Goal: Transaction & Acquisition: Subscribe to service/newsletter

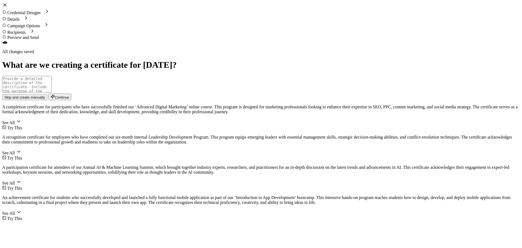
click at [45, 99] on span "Skip and create manually" at bounding box center [24, 97] width 41 height 4
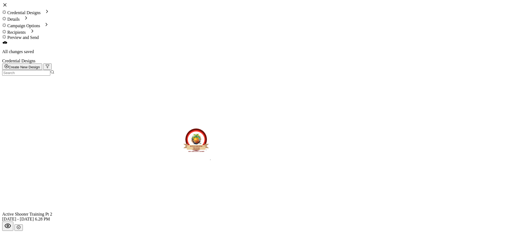
scroll to position [63, 0]
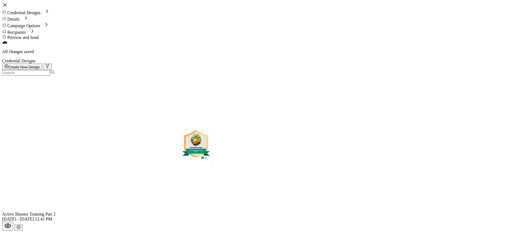
click at [23, 224] on button "button" at bounding box center [18, 227] width 8 height 7
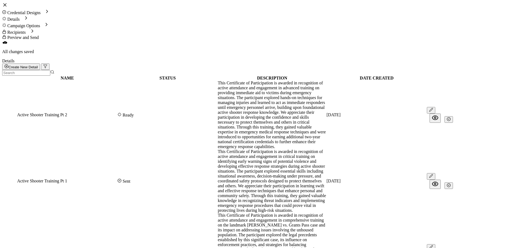
click at [41, 10] on span "Credential Designs" at bounding box center [23, 12] width 33 height 5
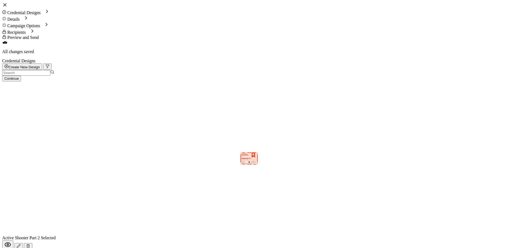
click at [19, 76] on span "Continue" at bounding box center [11, 78] width 14 height 4
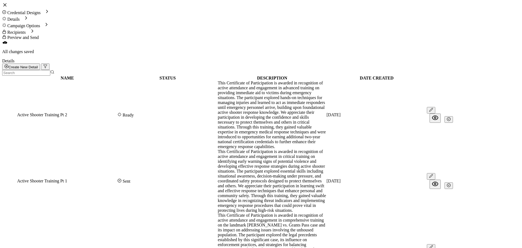
click at [453, 116] on button "button" at bounding box center [448, 119] width 8 height 7
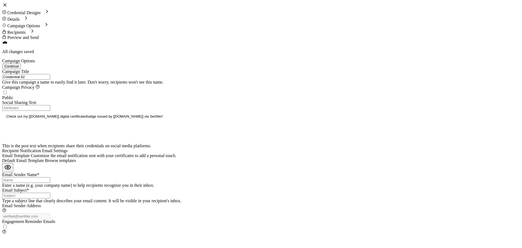
drag, startPoint x: 72, startPoint y: 68, endPoint x: -11, endPoint y: 64, distance: 82.7
click at [0, 64] on html "Credential Designs Details Campaign Options Recipients Preview and Send All cha…" at bounding box center [261, 118] width 522 height 236
type input "Active Shooter Pt 2"
click at [76, 158] on span "Browse templates" at bounding box center [60, 160] width 31 height 5
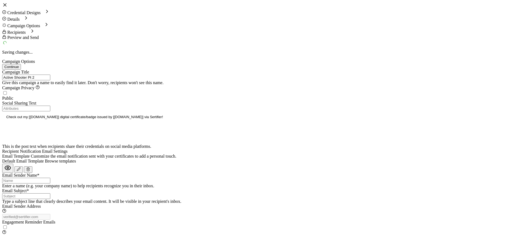
click at [50, 177] on input "Email Sender Name*" at bounding box center [26, 180] width 48 height 6
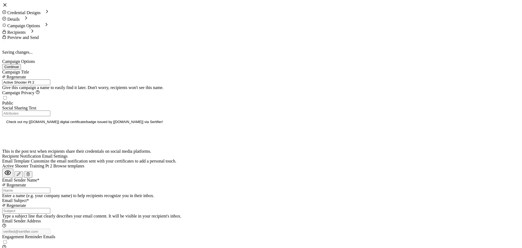
click at [50, 187] on input "Email Sender Name*" at bounding box center [26, 190] width 48 height 6
type input "ICC CECOC"
click at [50, 207] on input "Email Subject*" at bounding box center [26, 210] width 48 height 6
type input "Certificate: Active Shooter Training Part 2"
click at [45, 79] on input "Active Shooter Pt 2" at bounding box center [26, 82] width 48 height 6
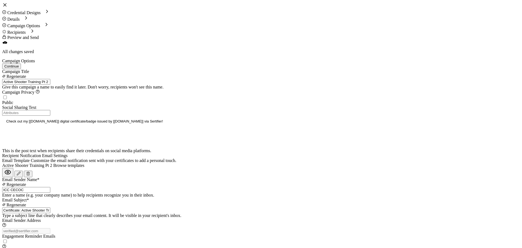
type input "Active Shooter Training Pt 2"
click at [19, 64] on span "Continue" at bounding box center [11, 66] width 14 height 4
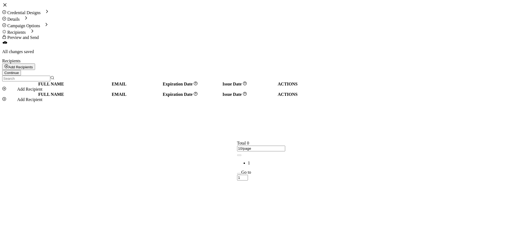
click at [35, 63] on button "Add Recipients" at bounding box center [18, 66] width 33 height 7
click at [462, 43] on span "Upload Recipients" at bounding box center [476, 41] width 32 height 5
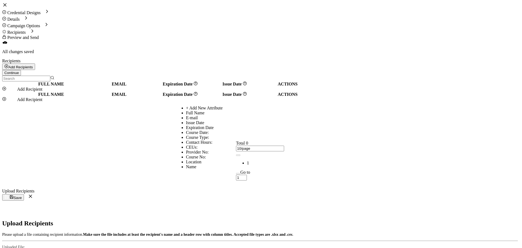
click at [208, 115] on li "Full Name" at bounding box center [266, 112] width 161 height 5
type input "Full Name"
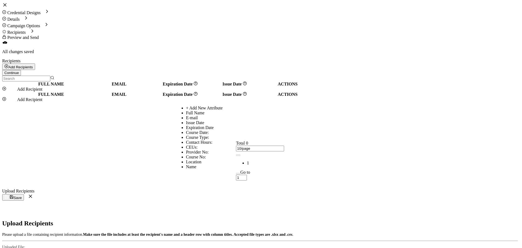
click at [269, 120] on li "E-mail" at bounding box center [266, 117] width 161 height 5
type input "E-mail"
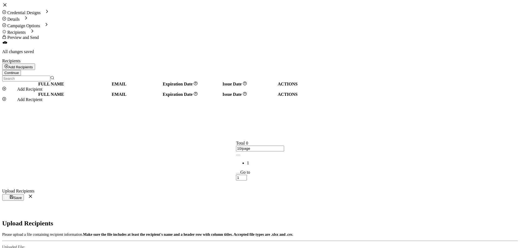
click at [22, 195] on span "Save" at bounding box center [12, 197] width 17 height 4
radio input "true"
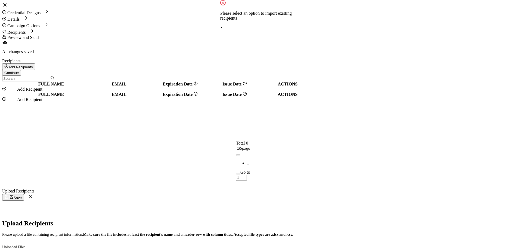
click at [22, 195] on span "Save" at bounding box center [12, 197] width 17 height 4
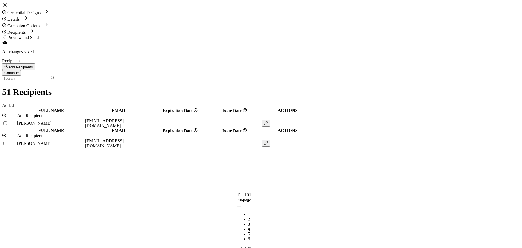
click at [19, 71] on span "Continue" at bounding box center [11, 73] width 14 height 4
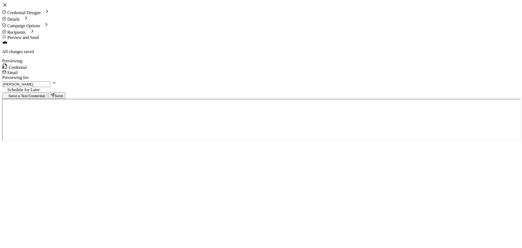
click at [18, 70] on span "Email" at bounding box center [12, 72] width 10 height 5
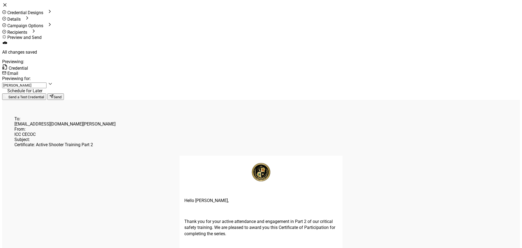
click at [64, 93] on button "Send" at bounding box center [55, 96] width 17 height 7
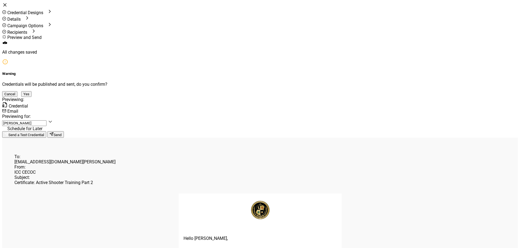
click at [32, 97] on button "Yes" at bounding box center [26, 94] width 10 height 6
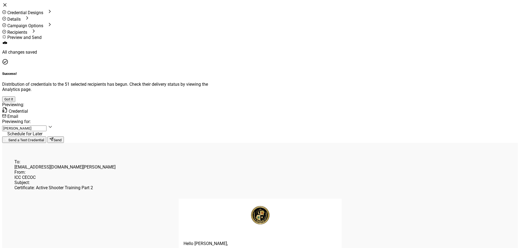
click at [15, 102] on button "Got It" at bounding box center [8, 99] width 13 height 6
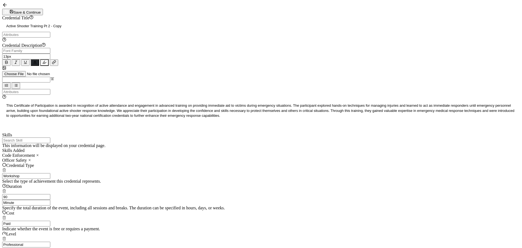
click at [185, 144] on div "Credential Title Active Shooter Training Pt 2 - Copy ISSUER Issuer Name Credent…" at bounding box center [261, 88] width 518 height 147
click at [50, 143] on input "text" at bounding box center [26, 140] width 48 height 6
click at [50, 143] on input "CPR" at bounding box center [26, 140] width 48 height 6
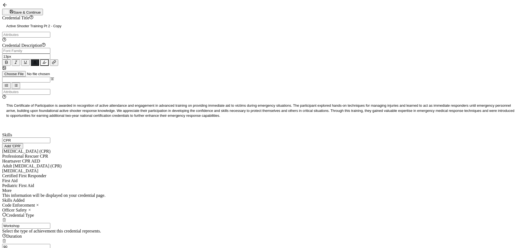
type input "CPR"
click at [178, 154] on div "[MEDICAL_DATA] (CPR)" at bounding box center [261, 151] width 518 height 5
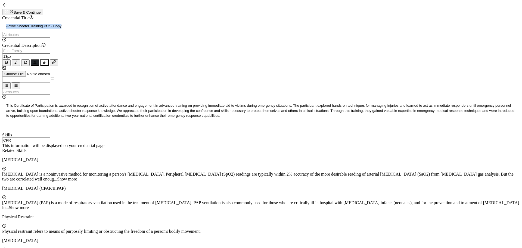
drag, startPoint x: 237, startPoint y: 51, endPoint x: 140, endPoint y: 53, distance: 96.8
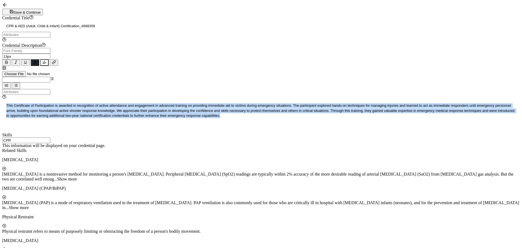
drag, startPoint x: 298, startPoint y: 132, endPoint x: 160, endPoint y: 100, distance: 142.4
click at [160, 100] on div "Alright Sans [PERSON_NAME] Archivo Black Arial Arimo Blinker Caveat Charm Charm…" at bounding box center [261, 90] width 518 height 85
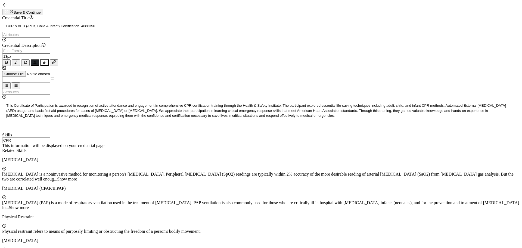
click at [43, 12] on button "Save & Continue" at bounding box center [22, 12] width 41 height 7
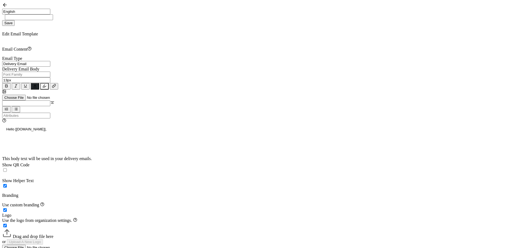
click at [53, 14] on input "text" at bounding box center [29, 17] width 48 height 6
click at [53, 14] on input "Email Template 59" at bounding box center [29, 17] width 48 height 6
drag, startPoint x: 475, startPoint y: 10, endPoint x: 393, endPoint y: 10, distance: 82.6
click at [393, 10] on div "English Bahasa indonesia Deutsch English Español Français Italiano Magyar Portu…" at bounding box center [261, 17] width 518 height 17
paste input "CPR & AED (Adult, Child & Infant) Certification"
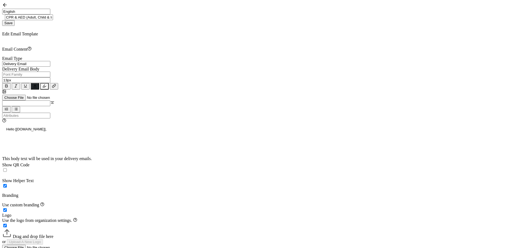
scroll to position [0, 20]
type input "CPR & AED (Adult, Child & Infant) Certification"
click at [15, 20] on button "Save" at bounding box center [8, 23] width 13 height 6
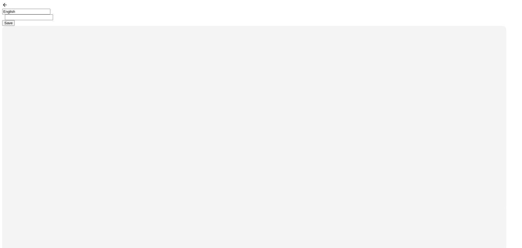
type input "CPR & AED (Adult, Child & Infant) Certification"
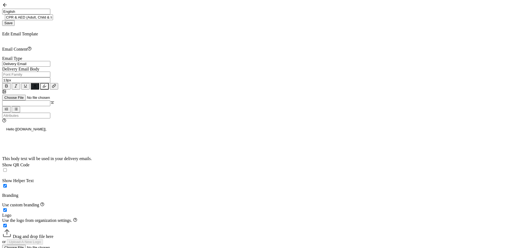
click at [61, 127] on p "Hello [[DOMAIN_NAME]]," at bounding box center [260, 129] width 509 height 5
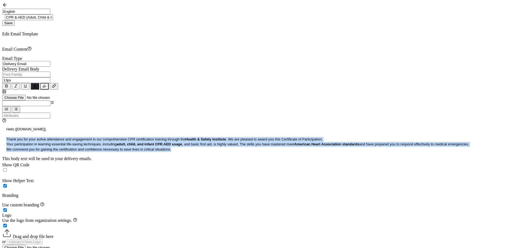
drag, startPoint x: 193, startPoint y: 154, endPoint x: 21, endPoint y: 125, distance: 174.5
click at [21, 125] on div "Alright Sans [PERSON_NAME] Archivo Black Arial Arimo Blinker Caveat Charm Charm…" at bounding box center [261, 113] width 518 height 85
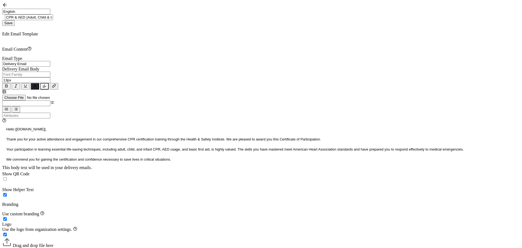
scroll to position [27, 0]
click at [8, 177] on label at bounding box center [8, 179] width 0 height 5
click at [7, 177] on input "checkbox" at bounding box center [5, 179] width 4 height 4
checkbox input "true"
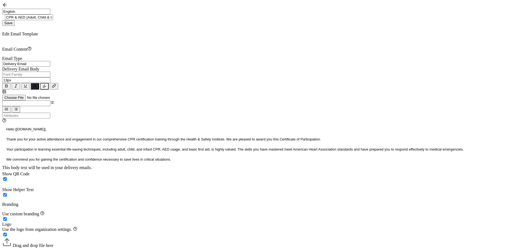
drag, startPoint x: 54, startPoint y: 166, endPoint x: 5, endPoint y: 163, distance: 48.5
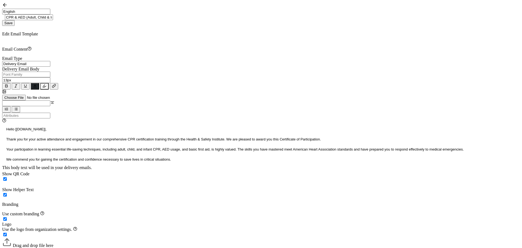
checkbox input "true"
click at [15, 20] on button "Save" at bounding box center [8, 23] width 13 height 6
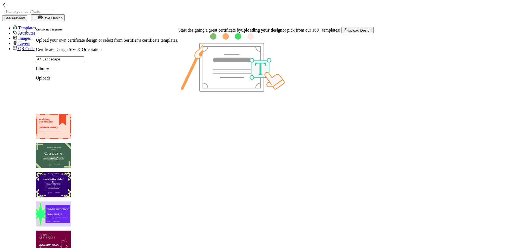
scroll to position [384, 0]
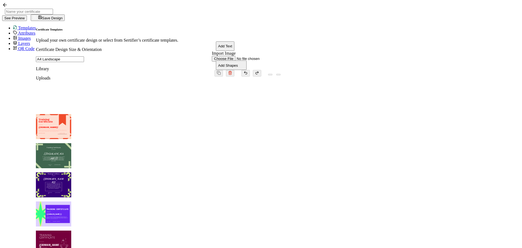
type input "Lotus"
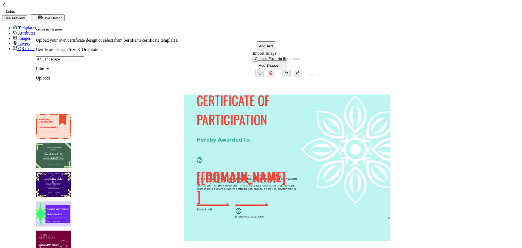
click at [254, 101] on pre "CERTIFICATE OF PARTICIPATION" at bounding box center [234, 109] width 76 height 38
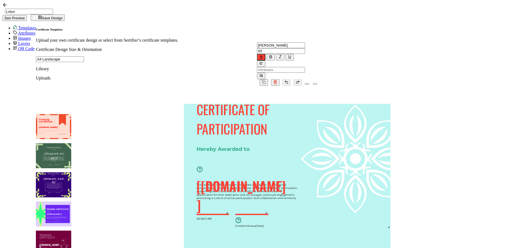
click at [250, 146] on pre "Hereby Awarded to" at bounding box center [222, 149] width 53 height 6
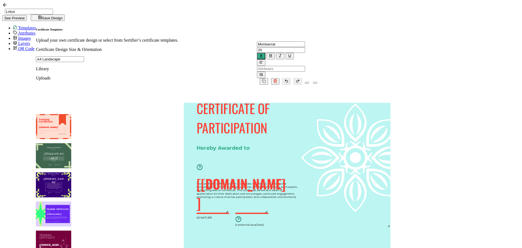
click at [249, 174] on pre "[[DOMAIN_NAME]]" at bounding box center [240, 193] width 89 height 38
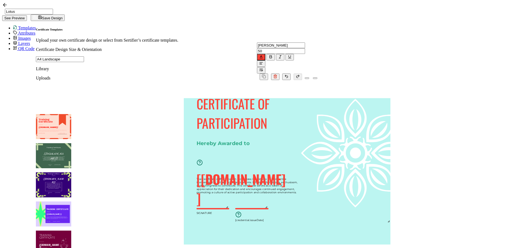
click at [269, 208] on div at bounding box center [251, 209] width 33 height 2
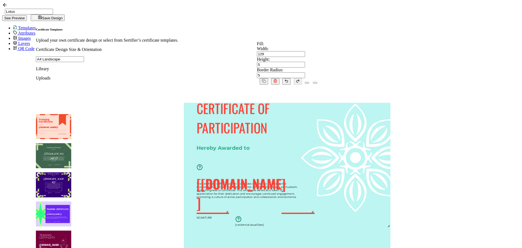
click at [227, 213] on div at bounding box center [212, 214] width 33 height 2
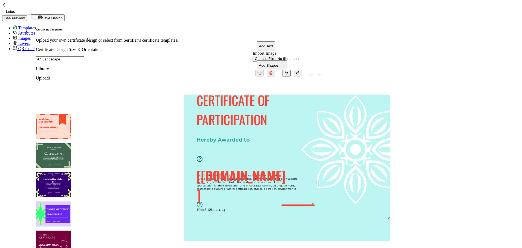
drag, startPoint x: 268, startPoint y: 192, endPoint x: 229, endPoint y: 186, distance: 39.6
click at [225, 208] on pre "[credential.issueDate]" at bounding box center [210, 209] width 29 height 3
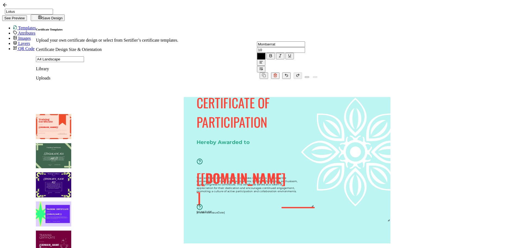
click at [212, 210] on pre "SIGNATURE" at bounding box center [203, 211] width 15 height 3
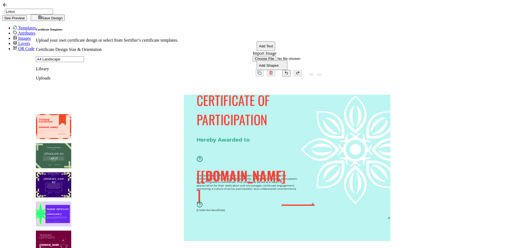
click at [286, 173] on pre "The Certificate of Participation recognizes individuals for their active involv…" at bounding box center [247, 181] width 102 height 17
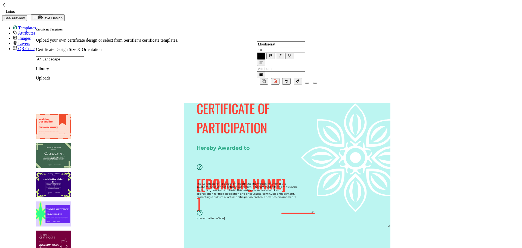
click at [286, 182] on pre "The Certificate of Participation recognizes individuals for their active involv…" at bounding box center [247, 190] width 102 height 17
click at [303, 176] on img at bounding box center [299, 157] width 183 height 141
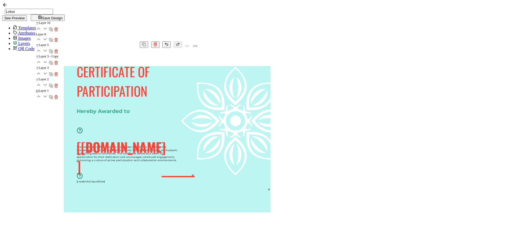
click at [178, 162] on pre "The Certificate of Participation recognizes individuals for their active involv…" at bounding box center [128, 153] width 102 height 17
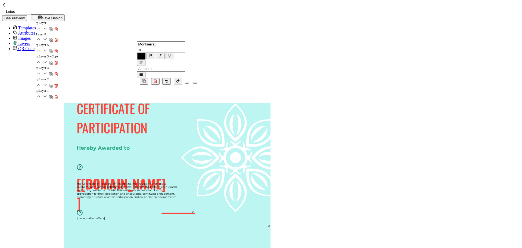
click at [178, 182] on pre "The Certificate of Participation recognizes individuals for their active involv…" at bounding box center [128, 190] width 102 height 17
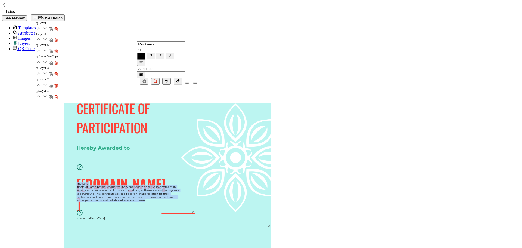
drag, startPoint x: 222, startPoint y: 157, endPoint x: 294, endPoint y: 178, distance: 75.2
click at [180, 182] on div "The Cert. ificate of Participation recognizes individuals for their active invo…" at bounding box center [128, 192] width 103 height 20
drag, startPoint x: 277, startPoint y: 175, endPoint x: 259, endPoint y: 166, distance: 19.7
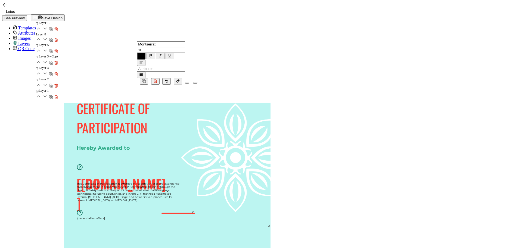
click at [180, 182] on div "This Certificate of Participation is awarded in recognition of active attendanc…" at bounding box center [128, 192] width 103 height 20
drag, startPoint x: 267, startPoint y: 177, endPoint x: 217, endPoint y: 157, distance: 53.7
click at [217, 103] on div "CERTIFICATE OF PARTICIPATION This Certificate of Participation is awarded in re…" at bounding box center [167, 103] width 207 height 0
click at [153, 54] on icon "button" at bounding box center [151, 56] width 4 height 4
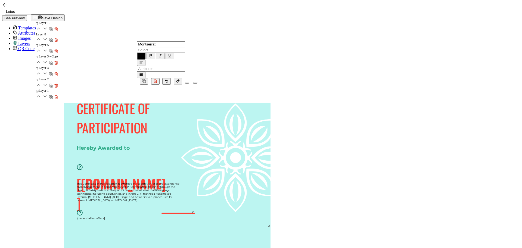
click at [156, 47] on input "text" at bounding box center [161, 50] width 48 height 6
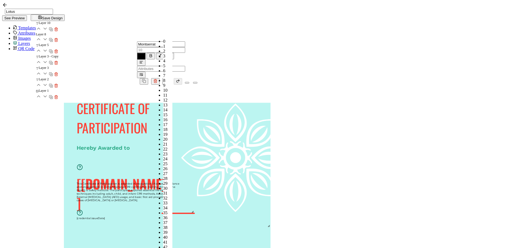
scroll to position [86, 0]
click at [163, 107] on li "14" at bounding box center [167, 109] width 9 height 5
type input "14"
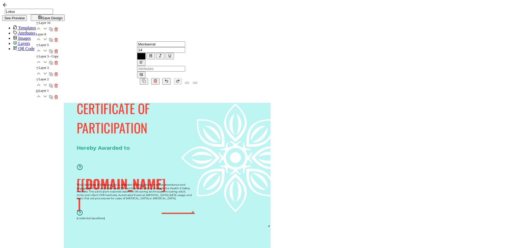
drag, startPoint x: 337, startPoint y: 169, endPoint x: 340, endPoint y: 170, distance: 3.7
click at [270, 103] on div "CERTIFICATE OF PARTICIPATION This Certificate of Participation is awarded in re…" at bounding box center [167, 103] width 207 height 0
click at [153, 54] on icon "button" at bounding box center [151, 56] width 4 height 4
click at [271, 95] on img at bounding box center [179, 157] width 183 height 141
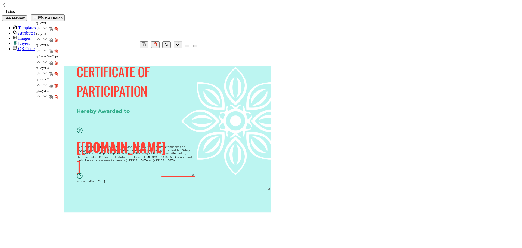
click at [193, 162] on pre "This Certificate of Participation is awarded in recognition of active attendanc…" at bounding box center [135, 153] width 116 height 17
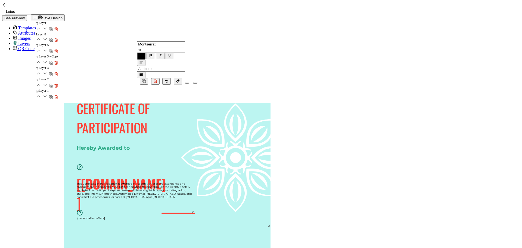
click at [185, 47] on icon at bounding box center [185, 49] width 0 height 5
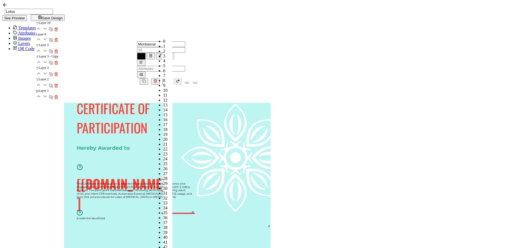
click at [163, 107] on span "14" at bounding box center [165, 109] width 4 height 5
type input "14"
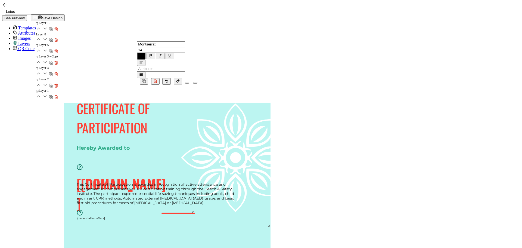
drag, startPoint x: 338, startPoint y: 175, endPoint x: 385, endPoint y: 175, distance: 47.0
click at [270, 103] on div "CERTIFICATE OF PARTICIPATION This Certificate of Participation is awarded in re…" at bounding box center [167, 103] width 207 height 0
drag, startPoint x: 295, startPoint y: 174, endPoint x: 295, endPoint y: 169, distance: 5.4
click at [236, 176] on pre "This Certificate of Participation is awarded in recognition of active attendanc…" at bounding box center [156, 187] width 159 height 23
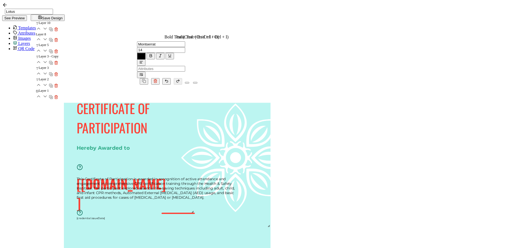
click at [153, 54] on icon "button" at bounding box center [151, 56] width 4 height 4
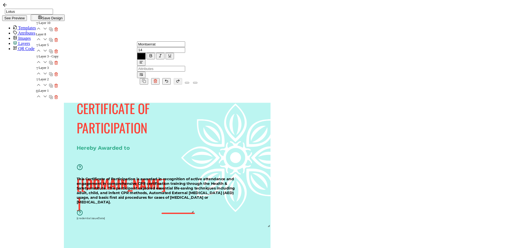
click at [270, 161] on div "CERTIFICATE OF PARTICIPATION This Certificate of Participation is awarded in re…" at bounding box center [167, 185] width 207 height 200
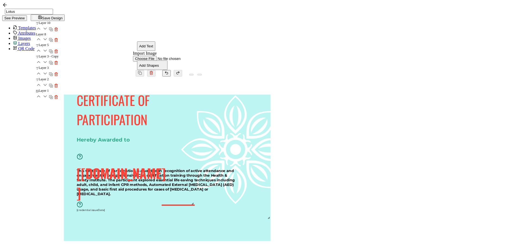
click at [166, 163] on pre "[[DOMAIN_NAME]]" at bounding box center [121, 182] width 89 height 38
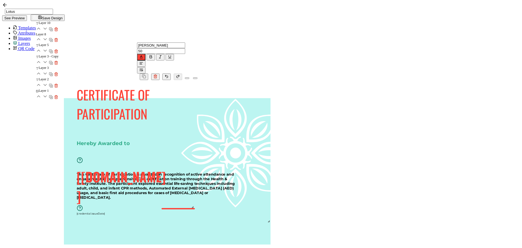
drag, startPoint x: 248, startPoint y: 85, endPoint x: 247, endPoint y: 76, distance: 9.0
click at [153, 85] on pre "CERTIFICATE OF PARTICIPATION" at bounding box center [115, 104] width 76 height 38
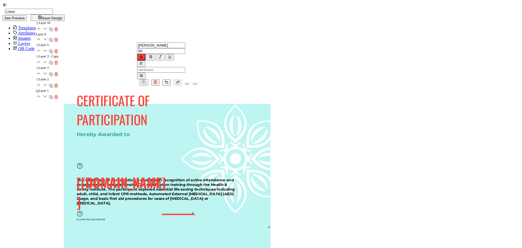
drag, startPoint x: 236, startPoint y: 124, endPoint x: 236, endPoint y: 110, distance: 14.7
click at [130, 131] on pre "Hereby Awarded to" at bounding box center [103, 134] width 53 height 6
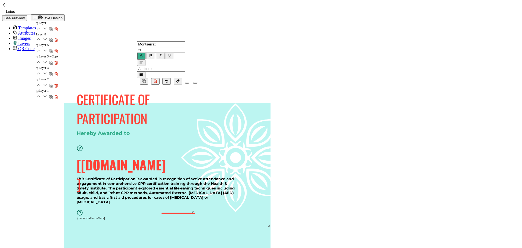
drag, startPoint x: 238, startPoint y: 134, endPoint x: 237, endPoint y: 117, distance: 16.6
click at [166, 155] on pre "[[DOMAIN_NAME]]" at bounding box center [121, 174] width 89 height 38
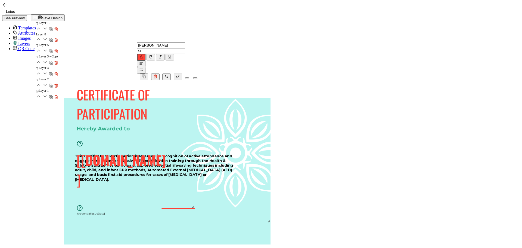
drag, startPoint x: 238, startPoint y: 163, endPoint x: 236, endPoint y: 144, distance: 18.3
click at [234, 153] on pre "This Certificate of Participation is awarded in recognition of active attendanc…" at bounding box center [154, 167] width 159 height 28
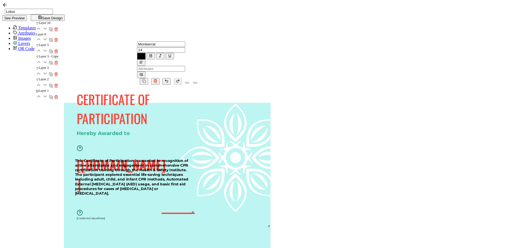
drag, startPoint x: 380, startPoint y: 147, endPoint x: 331, endPoint y: 147, distance: 48.9
click at [189, 158] on div "This Certificate of Participation is awarded in recognition of active attendanc…" at bounding box center [132, 176] width 114 height 37
click at [270, 156] on div "CERTIFICATE OF PARTICIPATION This Certificate of Participation is awarded in re…" at bounding box center [167, 185] width 207 height 200
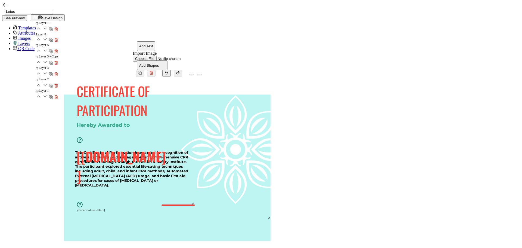
click at [189, 158] on pre "This Certificate of Participation is awarded in recognition of active attendanc…" at bounding box center [132, 168] width 114 height 37
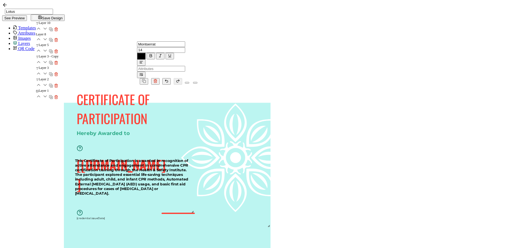
click at [189, 158] on div "This Certificate of Participation is awarded in recognition of active attendanc…" at bounding box center [132, 176] width 114 height 37
click at [189, 158] on pre "This Certificate of Participation is awarded in recognition of active attendanc…" at bounding box center [132, 176] width 114 height 37
drag, startPoint x: 244, startPoint y: 146, endPoint x: 219, endPoint y: 147, distance: 25.3
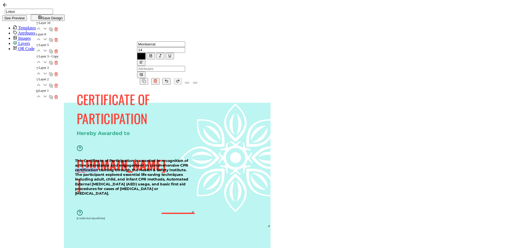
click at [219, 103] on div "CERTIFICATE OF PARTICIPATION This Certificate of Participation is awarded in re…" at bounding box center [167, 103] width 207 height 0
drag, startPoint x: 334, startPoint y: 152, endPoint x: 340, endPoint y: 152, distance: 6.0
click at [270, 103] on div "CERTIFICATE OF PARTICIPATION This Certificate of Participation is awarded in re…" at bounding box center [167, 103] width 207 height 0
click at [224, 103] on div "CERTIFICATE OF PARTICIPATION This Certificate of Participation is awarded in re…" at bounding box center [167, 103] width 207 height 0
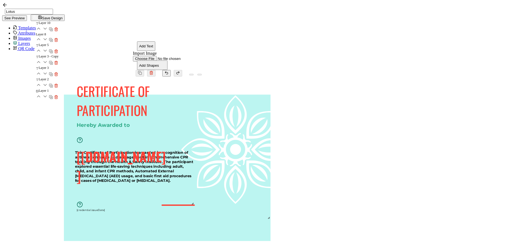
click at [105, 208] on pre "[credential.issueDate]" at bounding box center [91, 209] width 29 height 3
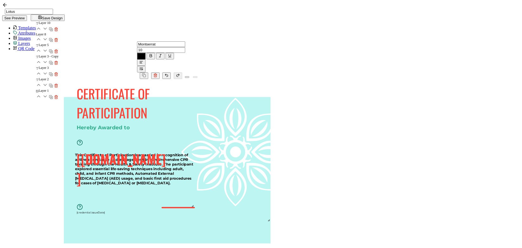
click at [22, 31] on span "Attributes" at bounding box center [26, 33] width 17 height 5
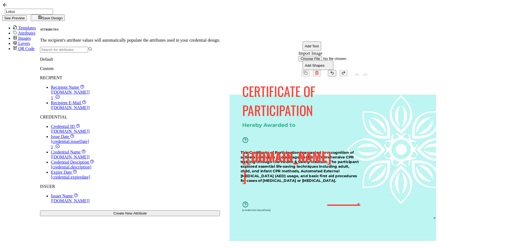
click at [51, 129] on span "Credential ID" at bounding box center [63, 126] width 24 height 5
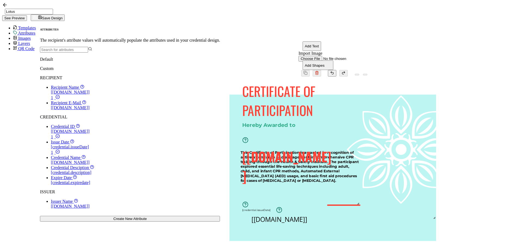
drag, startPoint x: 315, startPoint y: 132, endPoint x: 261, endPoint y: 193, distance: 81.7
click at [261, 215] on pre "[[DOMAIN_NAME]]" at bounding box center [278, 219] width 55 height 9
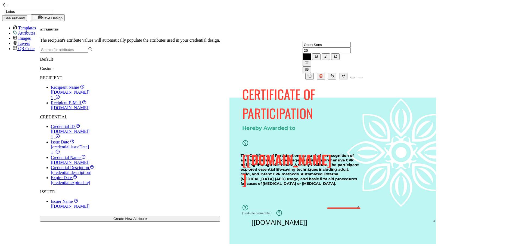
click at [305, 61] on icon "button" at bounding box center [307, 63] width 4 height 4
click at [226, 40] on icon at bounding box center [227, 40] width 3 height 0
click at [351, 48] on icon at bounding box center [351, 50] width 0 height 5
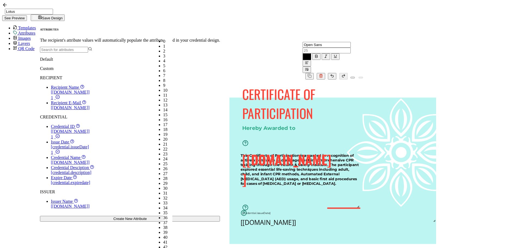
scroll to position [89, 0]
click at [163, 88] on li "10" at bounding box center [167, 90] width 9 height 5
type input "10"
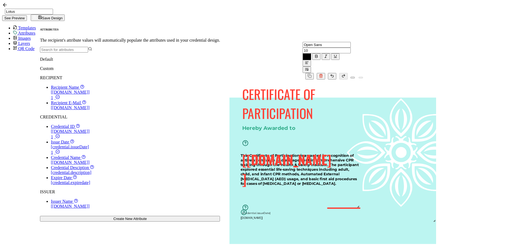
click at [303, 42] on input "Open Sans" at bounding box center [327, 45] width 48 height 6
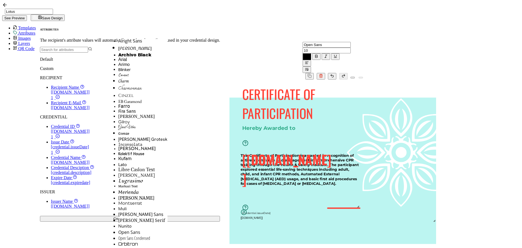
scroll to position [253, 0]
click at [130, 200] on li "Montserrat" at bounding box center [142, 202] width 49 height 5
type input "Montserrat"
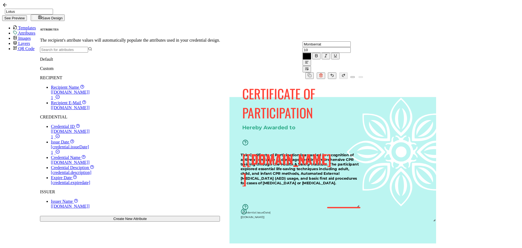
click at [229, 97] on div "CERTIFICATE OF PARTICIPATION This Certificate of Participation is awarded in re…" at bounding box center [332, 97] width 207 height 0
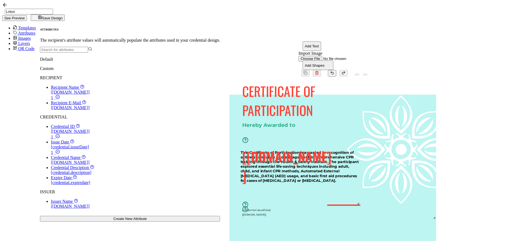
click at [242, 213] on pre "[[DOMAIN_NAME]]" at bounding box center [254, 214] width 24 height 3
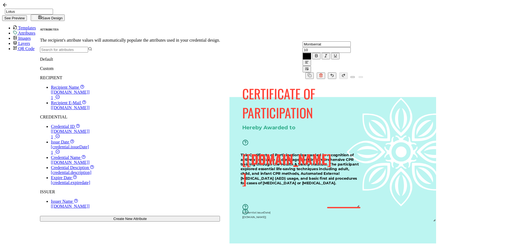
click at [229, 125] on div "CERTIFICATE OF PARTICIPATION This Certificate of Participation is awarded in re…" at bounding box center [332, 179] width 207 height 200
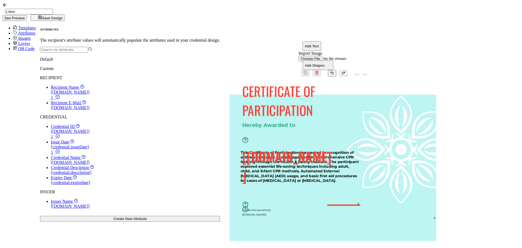
click at [20, 38] on span "Images" at bounding box center [24, 38] width 13 height 5
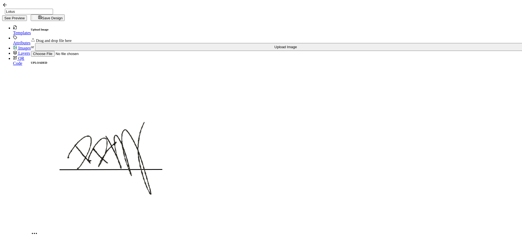
scroll to position [82, 0]
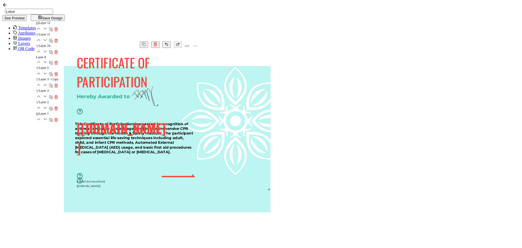
drag, startPoint x: 349, startPoint y: 154, endPoint x: 299, endPoint y: 100, distance: 73.3
click at [160, 100] on div at bounding box center [144, 94] width 31 height 25
drag, startPoint x: 288, startPoint y: 102, endPoint x: 322, endPoint y: 178, distance: 83.6
click at [193, 178] on img at bounding box center [178, 170] width 30 height 24
drag, startPoint x: 163, startPoint y: 108, endPoint x: 167, endPoint y: 104, distance: 5.6
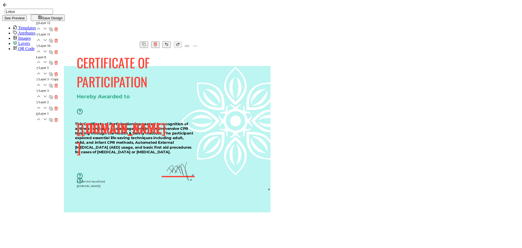
click at [164, 108] on div "CERTIFICATE OF PARTICIPATION This Certificate of Participation is awarded in re…" at bounding box center [167, 148] width 207 height 200
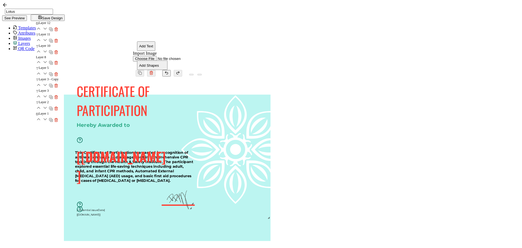
click at [137, 41] on button "Add Text" at bounding box center [146, 46] width 18 height 10
drag, startPoint x: 318, startPoint y: 133, endPoint x: 318, endPoint y: 194, distance: 61.4
click at [197, 206] on pre "Edit this text" at bounding box center [179, 210] width 38 height 9
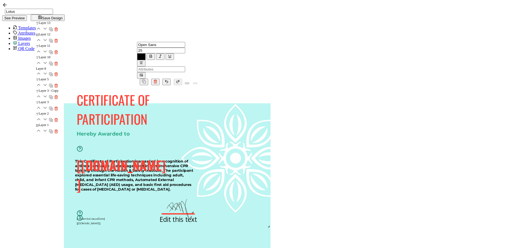
click at [197, 214] on pre "Edit this text" at bounding box center [179, 218] width 38 height 9
drag, startPoint x: 306, startPoint y: 194, endPoint x: 353, endPoint y: 193, distance: 47.6
click at [217, 214] on div "Edit this text" at bounding box center [177, 218] width 77 height 9
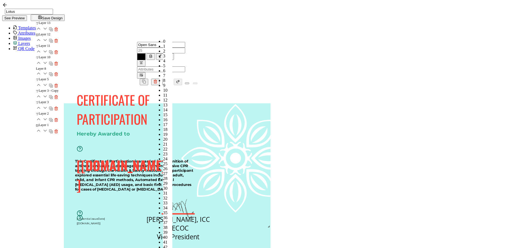
click at [160, 48] on input "text" at bounding box center [161, 51] width 48 height 6
click at [163, 102] on span "13" at bounding box center [165, 104] width 4 height 5
type input "13"
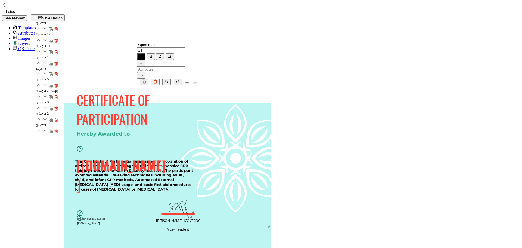
click at [271, 166] on img at bounding box center [179, 158] width 183 height 141
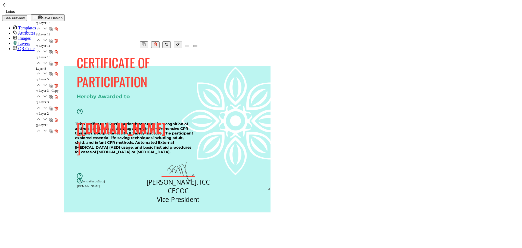
click at [212, 200] on pre "[PERSON_NAME], ICC CECOC Vice-President" at bounding box center [179, 190] width 65 height 26
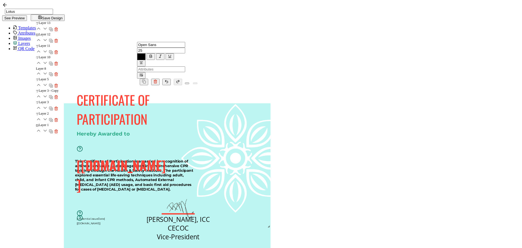
click at [185, 48] on icon at bounding box center [185, 50] width 0 height 5
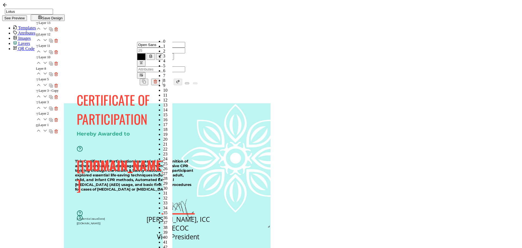
click at [163, 107] on span "14" at bounding box center [165, 109] width 4 height 5
type input "14"
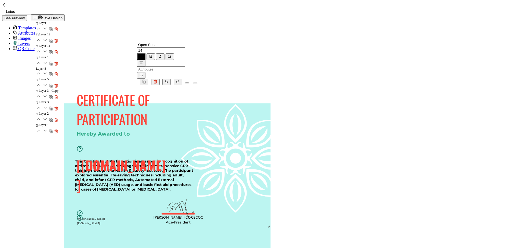
click at [257, 222] on div "CERTIFICATE OF PARTICIPATION This Certificate of Participation is awarded in re…" at bounding box center [167, 185] width 207 height 200
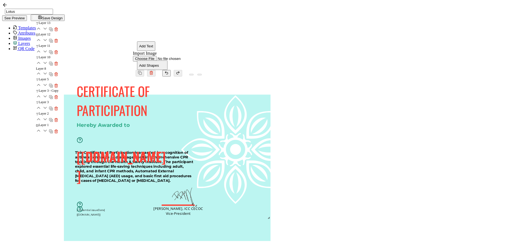
drag, startPoint x: 322, startPoint y: 177, endPoint x: 317, endPoint y: 188, distance: 12.0
click at [198, 183] on img at bounding box center [184, 195] width 30 height 24
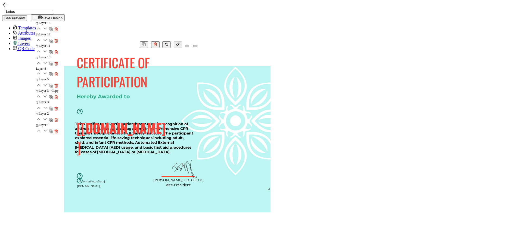
click at [195, 178] on div at bounding box center [177, 177] width 33 height 2
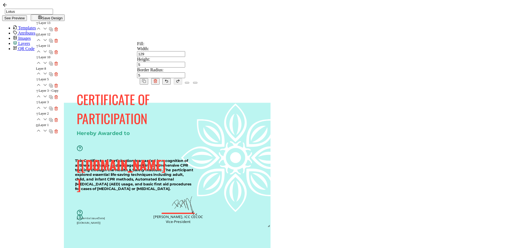
click at [264, 216] on div "CERTIFICATE OF PARTICIPATION This Certificate of Participation is awarded in re…" at bounding box center [167, 185] width 207 height 200
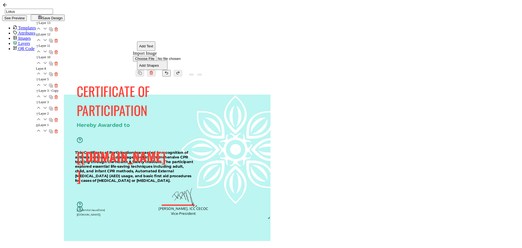
drag, startPoint x: 319, startPoint y: 198, endPoint x: 325, endPoint y: 197, distance: 6.3
click at [208, 206] on pre "[PERSON_NAME], ICC CECOC Vice-President" at bounding box center [182, 211] width 49 height 10
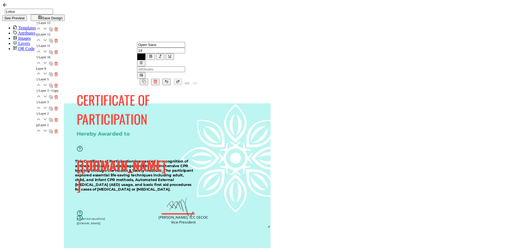
drag, startPoint x: 319, startPoint y: 187, endPoint x: 313, endPoint y: 188, distance: 6.3
click at [270, 151] on div "CERTIFICATE OF PARTICIPATION This Certificate of Participation is awarded in re…" at bounding box center [167, 127] width 207 height 48
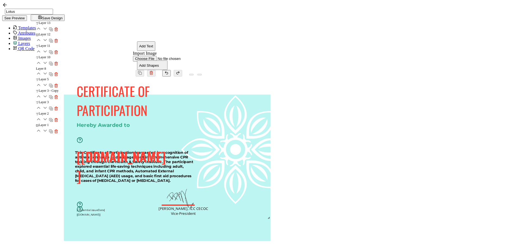
click at [242, 207] on div "CERTIFICATE OF PARTICIPATION This Certificate of Participation is awarded in re…" at bounding box center [167, 176] width 207 height 200
click at [193, 153] on pre "This Certificate of Participation is awarded in recognition of active attendanc…" at bounding box center [133, 165] width 119 height 33
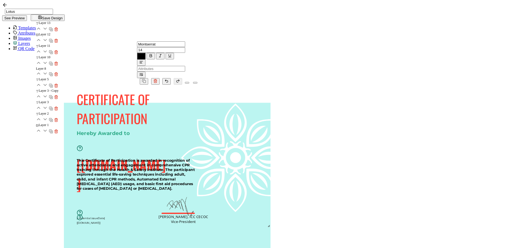
drag, startPoint x: 267, startPoint y: 155, endPoint x: 270, endPoint y: 155, distance: 3.0
click at [196, 158] on pre "This Certificate of Participation is awarded in recognition of active attendanc…" at bounding box center [136, 174] width 119 height 33
drag, startPoint x: 228, startPoint y: 187, endPoint x: 229, endPoint y: 181, distance: 6.0
click at [229, 181] on div "CERTIFICATE OF PARTICIPATION This Certificate of Participation is awarded in re…" at bounding box center [167, 252] width 207 height 299
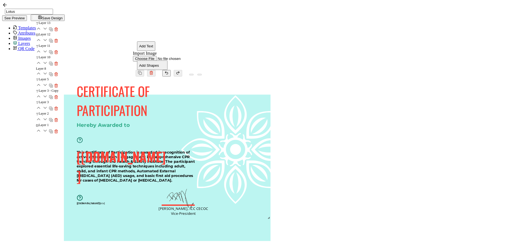
click at [270, 154] on div "CERTIFICATE OF PARTICIPATION This Certificate of Participation is awarded in re…" at bounding box center [167, 176] width 207 height 200
drag, startPoint x: 232, startPoint y: 179, endPoint x: 232, endPoint y: 184, distance: 4.9
click at [101, 206] on pre "[[DOMAIN_NAME]]" at bounding box center [89, 207] width 24 height 3
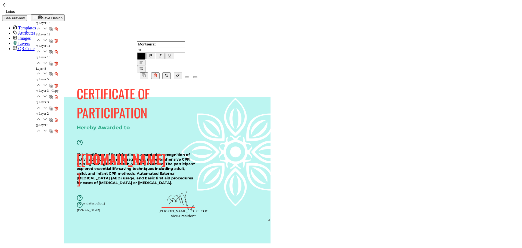
click at [105, 202] on pre "[credential.issueDate]" at bounding box center [91, 203] width 29 height 3
click at [270, 169] on div "CERTIFICATE OF PARTICIPATION This Certificate of Participation is awarded in re…" at bounding box center [167, 179] width 207 height 200
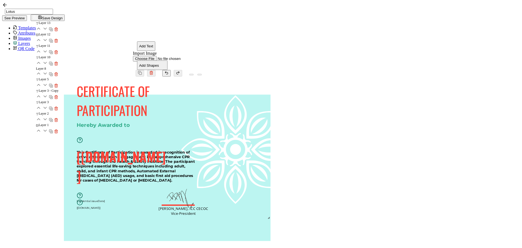
click at [270, 157] on div "CERTIFICATE OF PARTICIPATION This Certificate of Participation is awarded in re…" at bounding box center [167, 176] width 207 height 200
click at [196, 149] on pre "This Certificate of Participation is awarded in recognition of active attendanc…" at bounding box center [136, 165] width 119 height 33
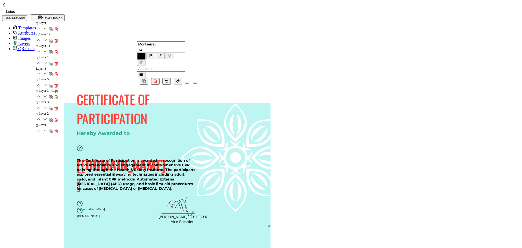
click at [196, 158] on pre "This Certificate of Participation is awarded in recognition of active attendanc…" at bounding box center [136, 174] width 119 height 33
click at [161, 144] on div "CERTIFICATE OF PARTICIPATION This Certificate of Participation is awarded CEUs …" at bounding box center [167, 185] width 207 height 200
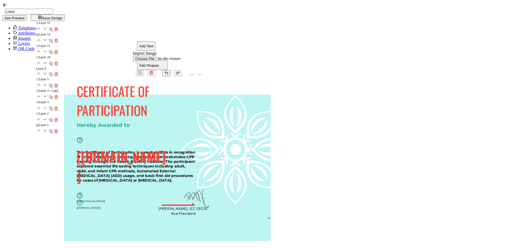
drag, startPoint x: 330, startPoint y: 180, endPoint x: 347, endPoint y: 179, distance: 17.1
click at [210, 184] on img at bounding box center [195, 196] width 30 height 24
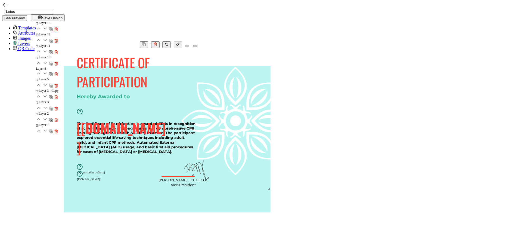
click at [195, 178] on div at bounding box center [177, 177] width 33 height 2
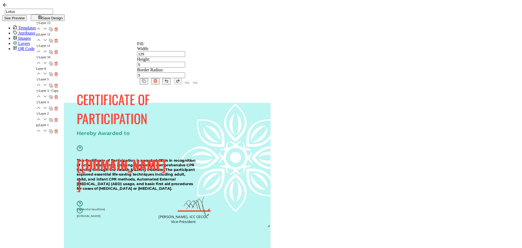
click at [256, 196] on img at bounding box center [179, 157] width 183 height 141
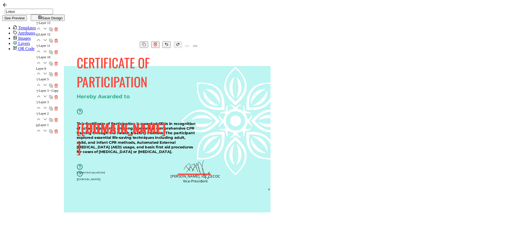
drag, startPoint x: 322, startPoint y: 195, endPoint x: 334, endPoint y: 192, distance: 12.1
click at [220, 183] on pre "[PERSON_NAME], ICC CECOC Vice-President" at bounding box center [194, 178] width 49 height 10
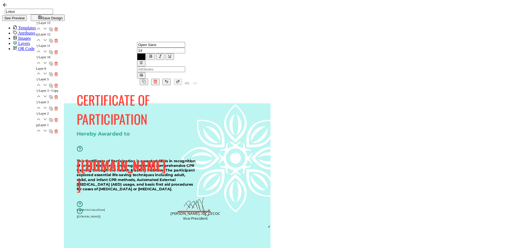
drag, startPoint x: 266, startPoint y: 214, endPoint x: 255, endPoint y: 203, distance: 16.0
click at [266, 214] on div "CERTIFICATE OF PARTICIPATION This Certificate of Participation is awarded CEUs …" at bounding box center [167, 185] width 207 height 200
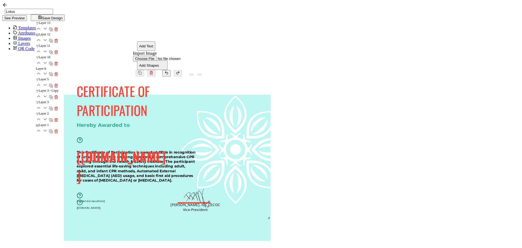
click at [137, 41] on button "Add Text" at bounding box center [146, 46] width 18 height 10
drag, startPoint x: 309, startPoint y: 134, endPoint x: 247, endPoint y: 201, distance: 90.8
click at [124, 211] on pre "Edit this text" at bounding box center [105, 215] width 38 height 9
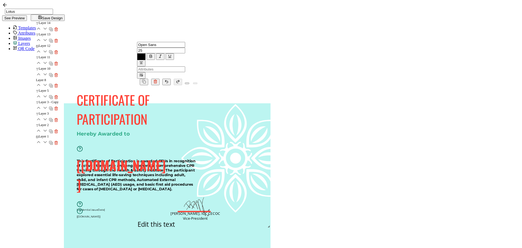
drag, startPoint x: 289, startPoint y: 198, endPoint x: 397, endPoint y: 198, distance: 107.9
click at [270, 103] on div "CERTIFICATE OF PARTICIPATION This Certificate of Participation is awarded CEUs …" at bounding box center [167, 103] width 207 height 0
click at [175, 219] on pre "Edit this text" at bounding box center [157, 223] width 38 height 9
click at [246, 219] on div "Edit this text" at bounding box center [156, 223] width 179 height 9
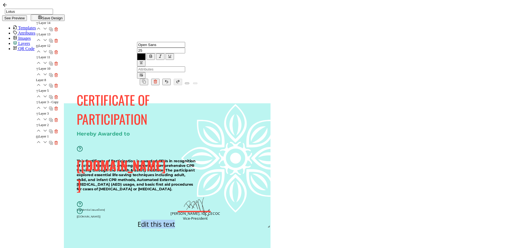
drag, startPoint x: 285, startPoint y: 199, endPoint x: 324, endPoint y: 201, distance: 39.2
click at [246, 219] on div "Edit this text" at bounding box center [156, 223] width 179 height 9
drag, startPoint x: 284, startPoint y: 197, endPoint x: 326, endPoint y: 199, distance: 43.0
click at [246, 219] on div "Edit this text" at bounding box center [156, 223] width 179 height 9
paste pre
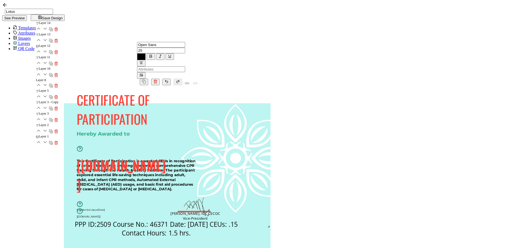
click at [239, 219] on pre "PPP ID:2509 Course No.: 46371 Date: [DATE] CEUs: .15 Contact Hours: 1.5 hrs." at bounding box center [157, 228] width 165 height 18
click at [271, 150] on img at bounding box center [179, 158] width 183 height 141
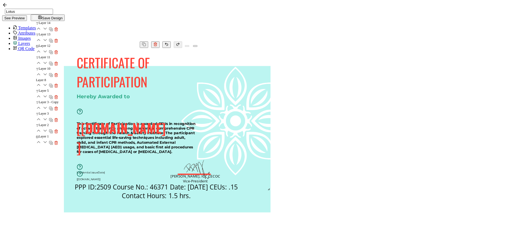
click at [239, 200] on pre "PPP ID:2509 Course No.: 46371 Date: [DATE] CEUs: .15 Contact Hours: 1.5 hrs." at bounding box center [157, 191] width 165 height 18
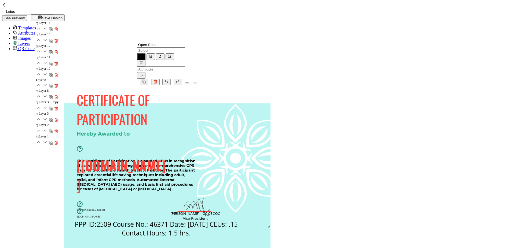
click at [161, 48] on input "text" at bounding box center [161, 51] width 48 height 6
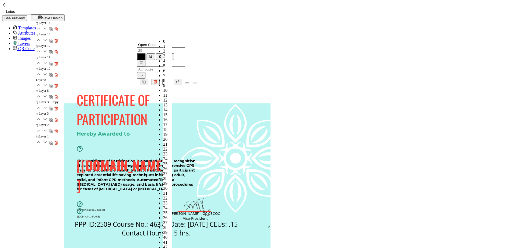
scroll to position [89, 0]
click at [163, 102] on span "13" at bounding box center [165, 104] width 4 height 5
type input "13"
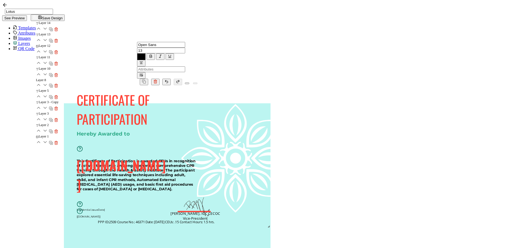
drag, startPoint x: 136, startPoint y: 31, endPoint x: 136, endPoint y: 36, distance: 4.7
click at [137, 42] on input "Open Sans" at bounding box center [161, 45] width 48 height 6
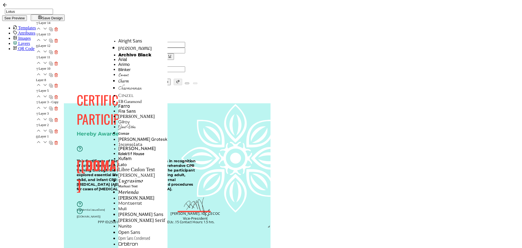
scroll to position [199, 0]
click at [123, 161] on li "Lato" at bounding box center [142, 163] width 49 height 5
type input "Lato"
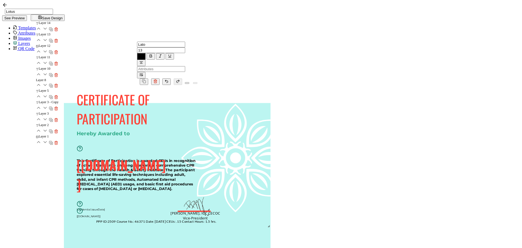
click at [270, 207] on div "CERTIFICATE OF PARTICIPATION This Certificate of Participation is awarded CEUs …" at bounding box center [167, 185] width 207 height 200
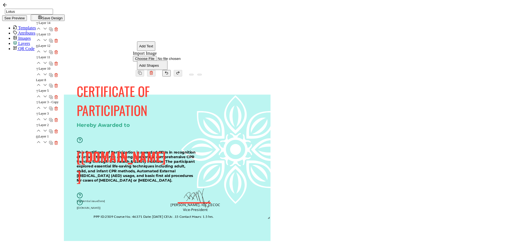
drag, startPoint x: 313, startPoint y: 195, endPoint x: 304, endPoint y: 200, distance: 10.1
click at [214, 214] on pre "PPP ID:2509 Course No.: 46371 Date: [DATE] CEUs: .15 Contact Hours: 1.5 hrs." at bounding box center [154, 216] width 120 height 4
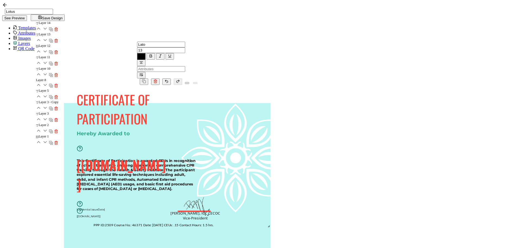
click at [142, 63] on icon "button" at bounding box center [141, 63] width 2 height 0
drag, startPoint x: 219, startPoint y: 45, endPoint x: 221, endPoint y: 51, distance: 6.7
click at [226, 44] on li at bounding box center [228, 41] width 4 height 5
drag, startPoint x: 241, startPoint y: 200, endPoint x: 253, endPoint y: 202, distance: 11.8
click at [197, 224] on pre "PPP ID:2509 Course No.: 46371 Date: [DATE] CEUs: .15 Contact Hours: 1.5 hrs." at bounding box center [137, 226] width 120 height 4
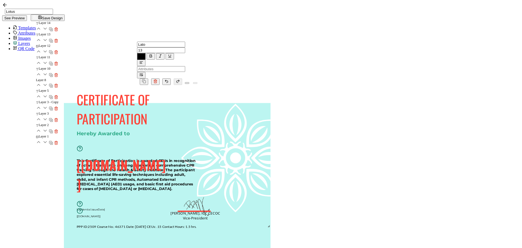
click at [187, 208] on div "CERTIFICATE OF PARTICIPATION This Certificate of Participation is awarded CEUs …" at bounding box center [167, 185] width 207 height 200
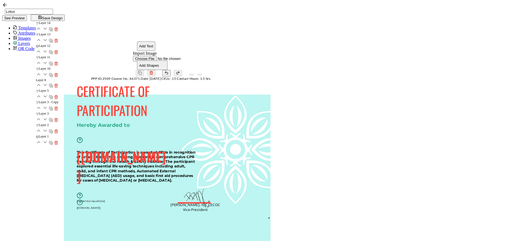
drag, startPoint x: 276, startPoint y: 201, endPoint x: 287, endPoint y: 57, distance: 144.4
click at [211, 76] on pre "PPP ID:2509 Course No.: 46371 Date: [DATE] CEUs: .15 Contact Hours: 1.5 hrs." at bounding box center [151, 78] width 120 height 4
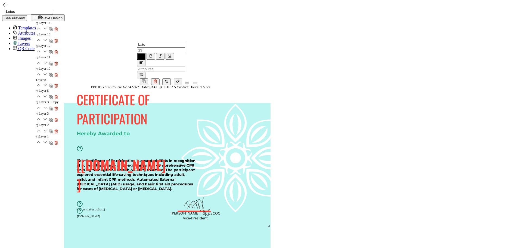
click at [143, 60] on icon "button" at bounding box center [141, 62] width 4 height 4
click at [226, 53] on icon at bounding box center [228, 51] width 4 height 4
drag, startPoint x: 337, startPoint y: 62, endPoint x: 334, endPoint y: 64, distance: 4.1
click at [268, 87] on pre "PPP ID:2509 Course No.: 46371 Date: [DATE] CEUs: .15 Contact Hours: 1.5 hrs." at bounding box center [208, 89] width 120 height 4
click at [270, 90] on div "CERTIFICATE OF PARTICIPATION This Certificate of Participation is awarded CEUs …" at bounding box center [167, 185] width 207 height 200
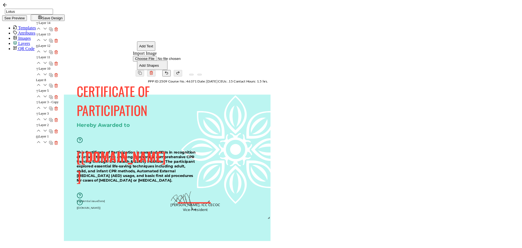
drag, startPoint x: 339, startPoint y: 181, endPoint x: 326, endPoint y: 183, distance: 13.3
click at [197, 187] on img at bounding box center [182, 199] width 30 height 24
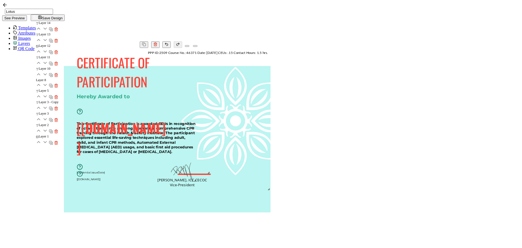
drag, startPoint x: 350, startPoint y: 188, endPoint x: 336, endPoint y: 192, distance: 14.4
click at [207, 187] on pre "[PERSON_NAME], ICC CECOC Vice-President" at bounding box center [181, 182] width 49 height 10
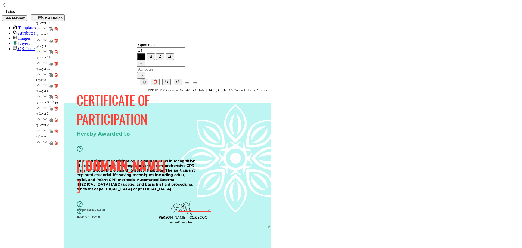
click at [211, 211] on div at bounding box center [193, 212] width 33 height 2
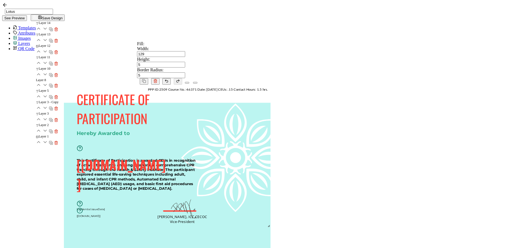
click at [24, 36] on span "Images" at bounding box center [24, 38] width 13 height 5
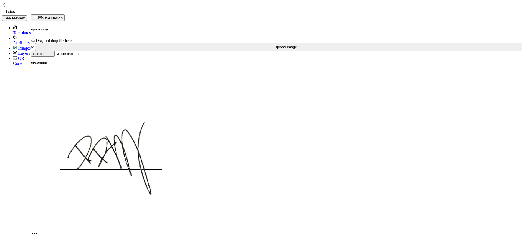
scroll to position [272, 0]
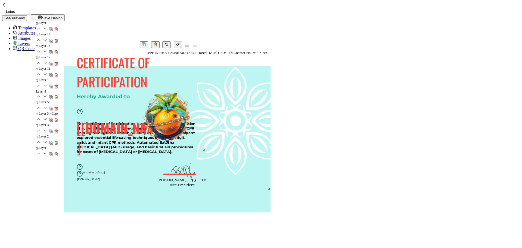
scroll to position [0, 0]
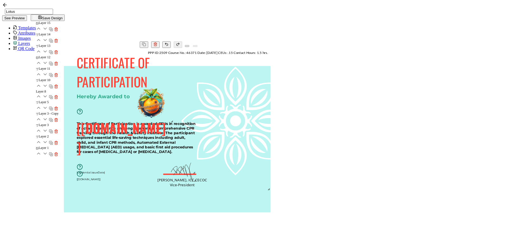
drag, startPoint x: 349, startPoint y: 160, endPoint x: 314, endPoint y: 123, distance: 50.6
click at [174, 123] on div at bounding box center [152, 102] width 46 height 41
drag, startPoint x: 297, startPoint y: 111, endPoint x: 317, endPoint y: 89, distance: 29.5
click at [194, 89] on img at bounding box center [171, 80] width 46 height 41
click at [110, 173] on div "CERTIFICATE OF PARTICIPATION This Certificate of Participation is awarded CEUs …" at bounding box center [166, 158] width 217 height 235
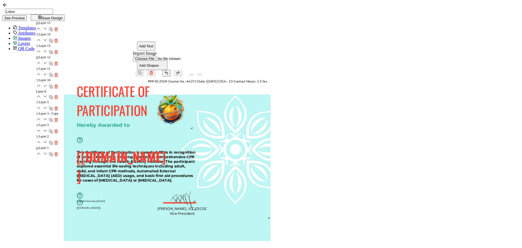
click at [13, 36] on link "Images" at bounding box center [22, 38] width 18 height 5
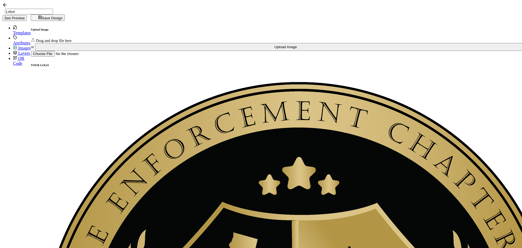
scroll to position [429, 0]
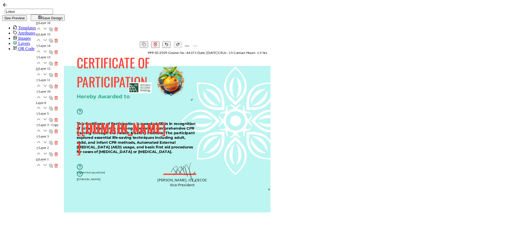
drag, startPoint x: 349, startPoint y: 129, endPoint x: 292, endPoint y: 104, distance: 62.1
click at [152, 93] on div at bounding box center [140, 87] width 23 height 11
drag, startPoint x: 282, startPoint y: 99, endPoint x: 275, endPoint y: 184, distance: 85.9
click at [145, 178] on img at bounding box center [133, 172] width 23 height 11
click at [270, 188] on div "CERTIFICATE OF PARTICIPATION This Certificate of Participation is awarded CEUs …" at bounding box center [167, 148] width 207 height 200
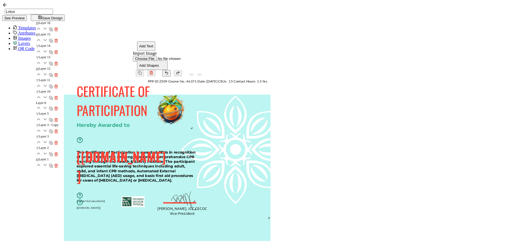
click at [270, 124] on div "CERTIFICATE OF PARTICIPATION This Certificate of Participation is awarded CEUs …" at bounding box center [167, 176] width 207 height 200
click at [42, 15] on icon "button" at bounding box center [40, 17] width 4 height 4
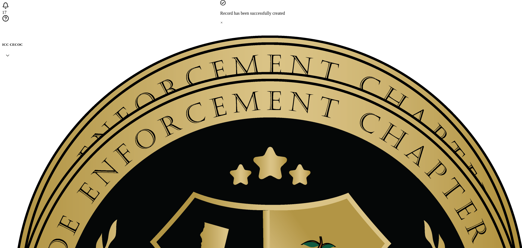
scroll to position [180, 0]
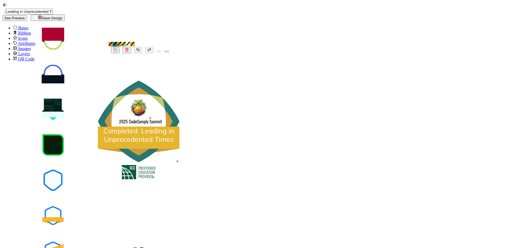
scroll to position [0, 9]
drag, startPoint x: 372, startPoint y: 12, endPoint x: 426, endPoint y: 14, distance: 54.4
click at [437, 17] on div "Leading in Unprecedented Times - Copy See Preview Save Design" at bounding box center [261, 11] width 518 height 19
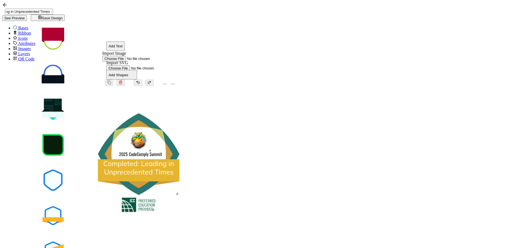
paste input "CPR & AED (Adult, Child & Infant) Certification"
type input "CPR & AED (Adult, Child & Infant) Certification"
click at [207, 86] on div ".uuid-35b63b86-5eb2-44ea-b3d6-22f321697ddc{}.uuid-0b6ad12f-a0a6-45f6-aeea-360de…" at bounding box center [139, 182] width 136 height 193
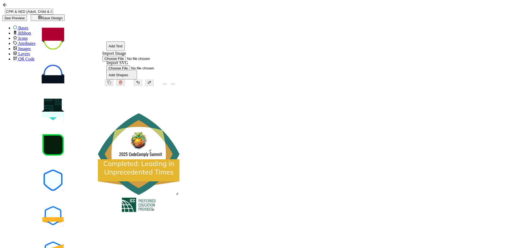
click at [179, 113] on icon at bounding box center [139, 154] width 82 height 82
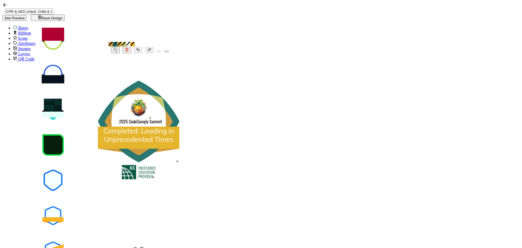
click at [117, 42] on icon "brush" at bounding box center [115, 44] width 4 height 4
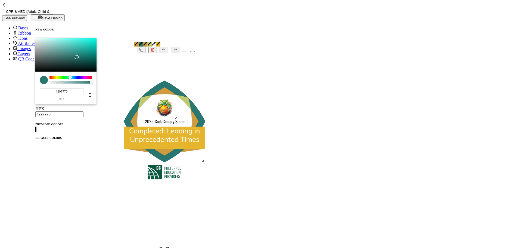
click at [35, 141] on span at bounding box center [35, 141] width 0 height 0
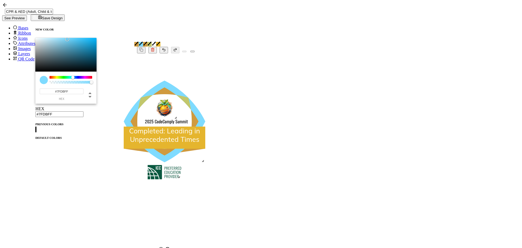
click at [198, 127] on icon at bounding box center [164, 121] width 68 height 68
click at [160, 41] on icon "brush" at bounding box center [158, 43] width 4 height 4
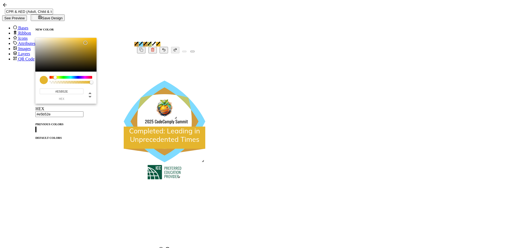
click at [35, 132] on span at bounding box center [35, 132] width 0 height 0
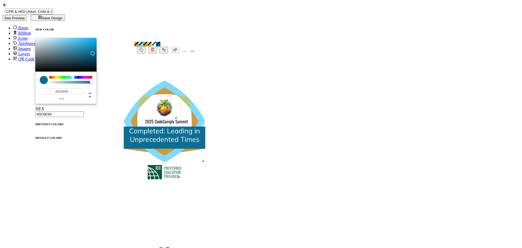
drag, startPoint x: 63, startPoint y: 45, endPoint x: 67, endPoint y: 54, distance: 9.7
click at [67, 54] on div "Chrome color picker" at bounding box center [65, 55] width 61 height 34
click at [145, 42] on icon "brush" at bounding box center [145, 44] width 4 height 4
click at [35, 132] on span at bounding box center [35, 132] width 0 height 0
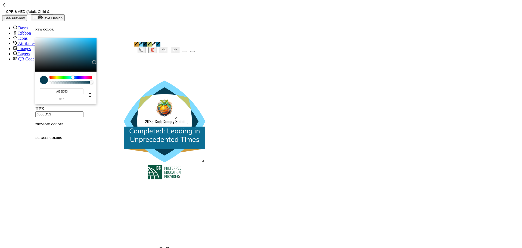
drag, startPoint x: 68, startPoint y: 57, endPoint x: 68, endPoint y: 65, distance: 7.6
click at [68, 65] on div "Chrome color picker" at bounding box center [65, 55] width 61 height 34
click at [152, 41] on icon "brush" at bounding box center [149, 43] width 4 height 4
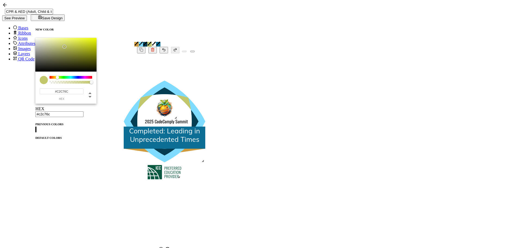
click at [35, 141] on span at bounding box center [35, 141] width 0 height 0
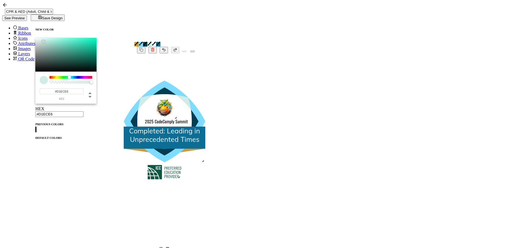
click at [134, 41] on icon "brush" at bounding box center [136, 43] width 4 height 4
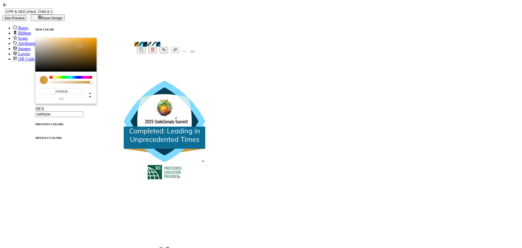
click at [35, 132] on span at bounding box center [35, 132] width 0 height 0
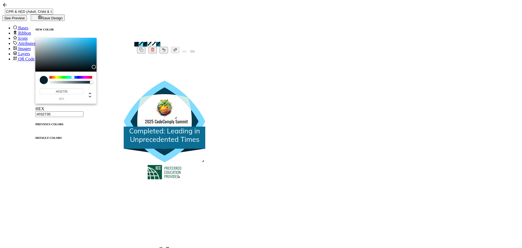
type input "#032938"
drag, startPoint x: 66, startPoint y: 61, endPoint x: 68, endPoint y: 69, distance: 8.6
click at [68, 69] on div "Chrome color picker" at bounding box center [65, 55] width 61 height 34
click at [212, 108] on div ".uuid-35b63b86-5eb2-44ea-b3d6-22f321697ddc{}.uuid-0b6ad12f-a0a6-45f6-aeea-360de…" at bounding box center [164, 149] width 136 height 193
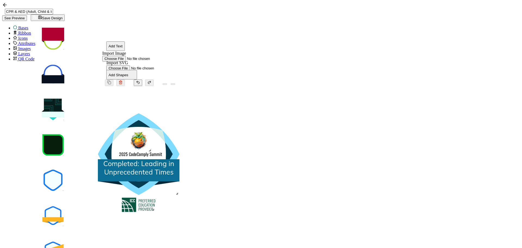
click at [176, 159] on pre "Completed: Leading in Unprecedented Times" at bounding box center [139, 167] width 73 height 17
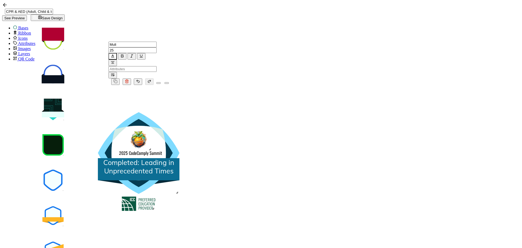
click at [176, 158] on pre "Completed: Leading in Unprecedented Times" at bounding box center [139, 166] width 73 height 17
drag, startPoint x: 279, startPoint y: 138, endPoint x: 347, endPoint y: 147, distance: 68.6
click at [176, 158] on pre "Completed: Leading in Unprecedented Times" at bounding box center [139, 166] width 73 height 17
paste pre
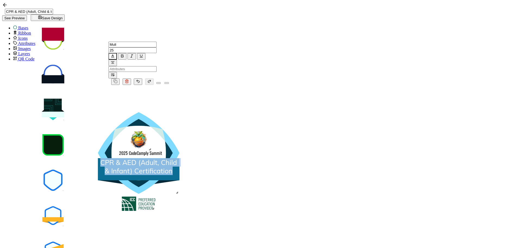
drag, startPoint x: 340, startPoint y: 148, endPoint x: 273, endPoint y: 135, distance: 68.5
click at [179, 158] on div "CPR & AED (Adult, Child & Infant) Certification" at bounding box center [139, 166] width 82 height 17
click at [123, 55] on icon "button" at bounding box center [122, 56] width 2 height 3
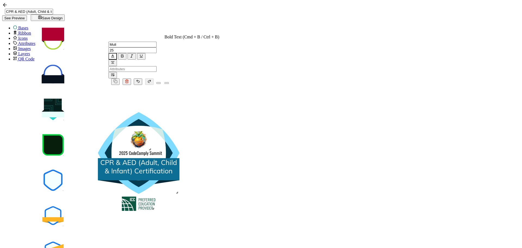
click at [157, 48] on icon at bounding box center [157, 50] width 0 height 5
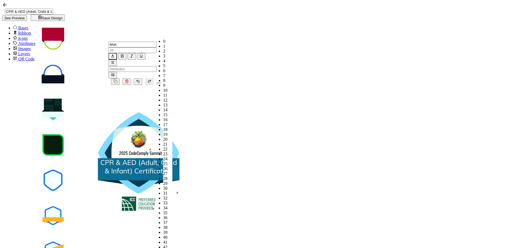
scroll to position [170, 0]
click at [163, 147] on li "22" at bounding box center [167, 149] width 9 height 5
type input "22"
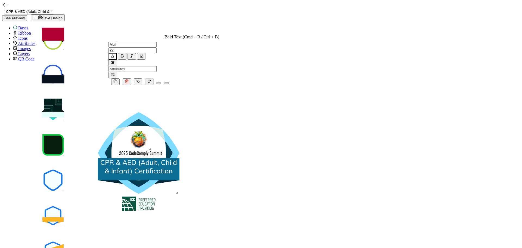
click at [193, 85] on div ".uuid-35b63b86-5eb2-44ea-b3d6-22f321697ddc{}.uuid-0b6ad12f-a0a6-45f6-aeea-360de…" at bounding box center [139, 181] width 136 height 193
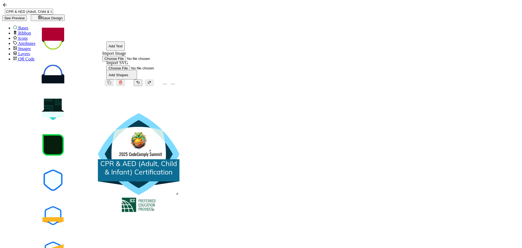
click at [179, 159] on pre "CPR & AED (Adult, Child & Infant) Certification" at bounding box center [139, 167] width 79 height 17
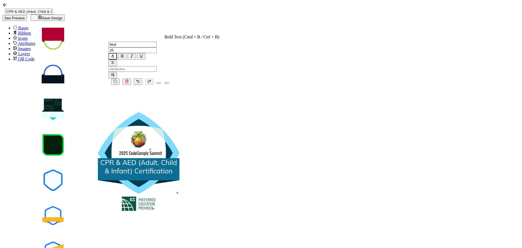
click at [123, 55] on icon "button" at bounding box center [122, 56] width 2 height 3
click at [157, 48] on icon at bounding box center [157, 50] width 0 height 5
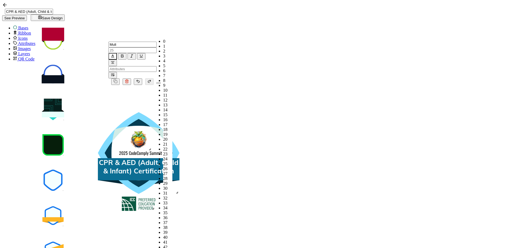
click at [163, 147] on li "22" at bounding box center [167, 149] width 9 height 5
type input "22"
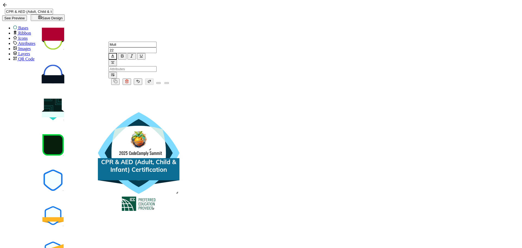
drag, startPoint x: 426, startPoint y: 151, endPoint x: 339, endPoint y: 147, distance: 87.1
click at [207, 150] on div ".uuid-35b63b86-5eb2-44ea-b3d6-22f321697ddc{}.uuid-0b6ad12f-a0a6-45f6-aeea-360de…" at bounding box center [139, 181] width 136 height 193
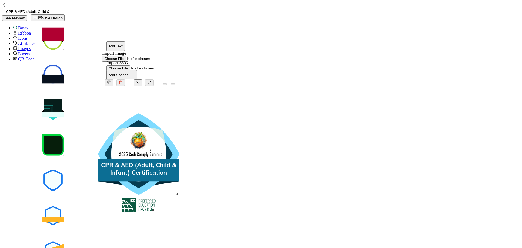
click at [178, 161] on pre "CPR & AED (Adult, Child & Infant) Certification" at bounding box center [139, 168] width 77 height 15
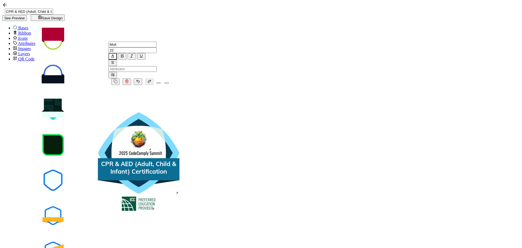
click at [207, 141] on div ".uuid-35b63b86-5eb2-44ea-b3d6-22f321697ddc{}.uuid-0b6ad12f-a0a6-45f6-aeea-360de…" at bounding box center [139, 181] width 136 height 193
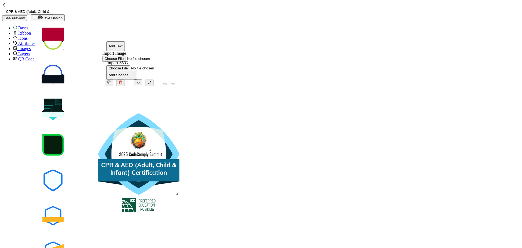
click at [63, 16] on span "Save Design" at bounding box center [48, 18] width 30 height 4
click at [207, 107] on div ".uuid-35b63b86-5eb2-44ea-b3d6-22f321697ddc{}.uuid-0b6ad12f-a0a6-45f6-aeea-360de…" at bounding box center [139, 182] width 136 height 193
click at [179, 86] on div ".uuid-35b63b86-5eb2-44ea-b3d6-22f321697ddc{}.uuid-0b6ad12f-a0a6-45f6-aeea-360de…" at bounding box center [139, 182] width 136 height 193
click at [65, 14] on button "Save Design" at bounding box center [48, 17] width 34 height 7
click at [5, 7] on icon at bounding box center [4, 4] width 2 height 3
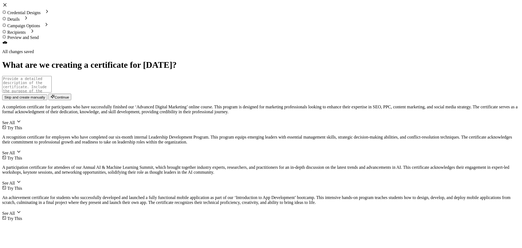
click at [45, 99] on span "Skip and create manually" at bounding box center [24, 97] width 41 height 4
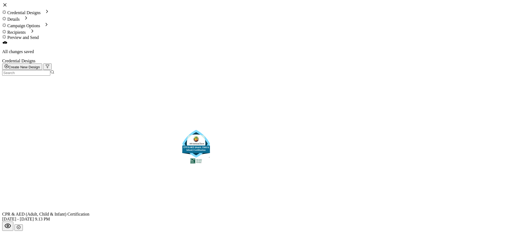
click at [21, 225] on icon "button" at bounding box center [19, 227] width 4 height 4
click at [23, 225] on button "button" at bounding box center [18, 228] width 8 height 7
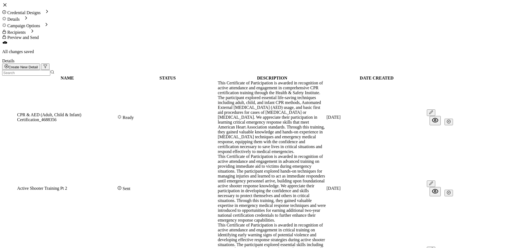
click at [432, 110] on icon "button" at bounding box center [430, 111] width 3 height 3
drag, startPoint x: 234, startPoint y: 70, endPoint x: 272, endPoint y: 70, distance: 38.1
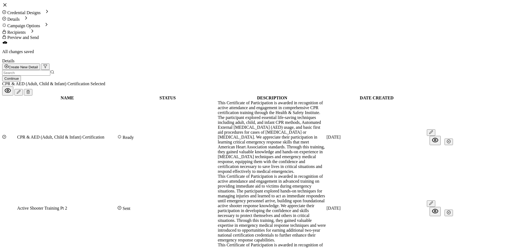
click at [453, 138] on button "button" at bounding box center [448, 141] width 8 height 7
click at [21, 76] on button "Continue" at bounding box center [11, 79] width 19 height 6
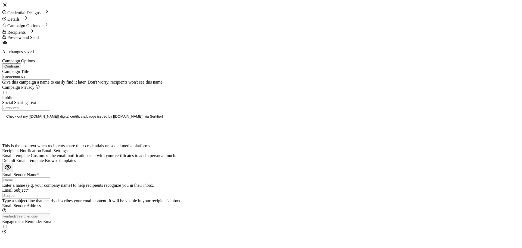
click at [50, 74] on input "Credential 63" at bounding box center [26, 77] width 48 height 6
drag, startPoint x: 185, startPoint y: 68, endPoint x: 8, endPoint y: 61, distance: 177.1
click at [8, 69] on div "Campaign Title Credential 63 Give this campaign a name to easily find it later.…" at bounding box center [261, 151] width 518 height 165
paste input "PR & AED (Adult, Child & Infant) Certification"
type input "CPR & AED (Adult, Child & Infant) Certification"
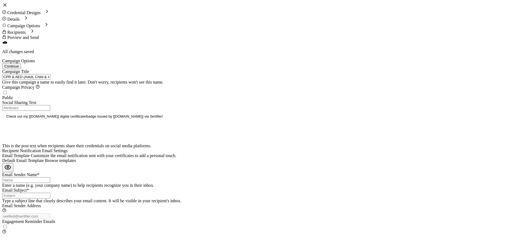
click at [337, 158] on div "Default Email Template Browse templates" at bounding box center [261, 160] width 518 height 5
click at [76, 158] on span "Browse templates" at bounding box center [60, 160] width 31 height 5
click at [50, 177] on input "Email Sender Name*" at bounding box center [26, 180] width 48 height 6
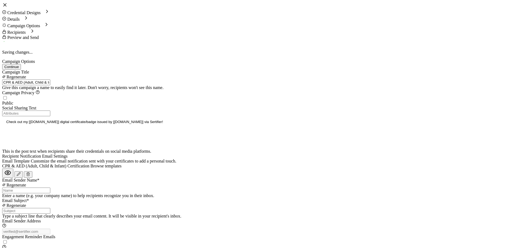
click at [50, 187] on input "Email Sender Name*" at bounding box center [26, 190] width 48 height 6
type input "ICC CECOC"
click at [50, 207] on input "Email Subject*" at bounding box center [26, 210] width 48 height 6
paste input "CPR & AED (Adult, Child & Infant) Certification"
type input "Certificate: CPR & AED (Adult, Child & Infant) Certification"
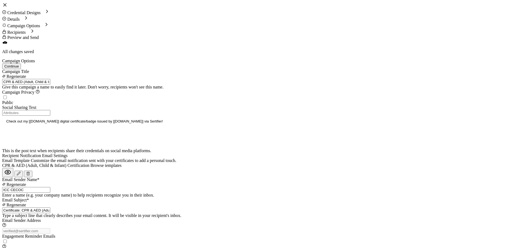
click at [21, 63] on button "Continue" at bounding box center [11, 66] width 19 height 6
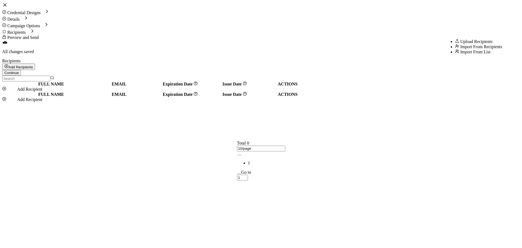
click at [35, 63] on button "Add Recipients" at bounding box center [18, 66] width 33 height 7
click at [467, 44] on span "Upload Recipients" at bounding box center [476, 41] width 32 height 5
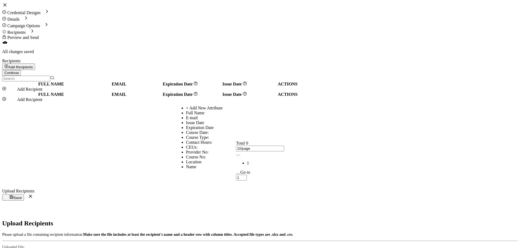
click at [194, 115] on li "Full Name" at bounding box center [266, 112] width 161 height 5
type input "Full Name"
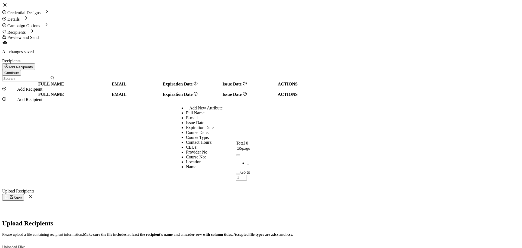
click at [211, 120] on li "E-mail" at bounding box center [266, 117] width 161 height 5
type input "E-mail"
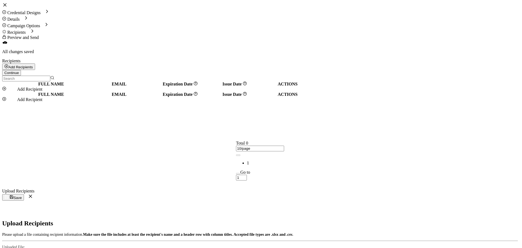
radio input "true"
click at [22, 195] on span "Save" at bounding box center [12, 197] width 17 height 4
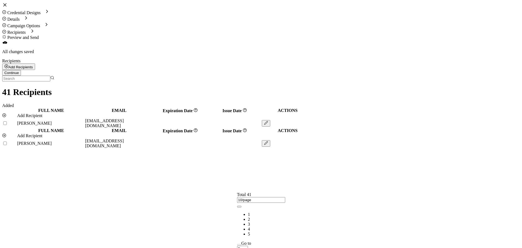
click at [21, 70] on button "Continue" at bounding box center [11, 73] width 19 height 6
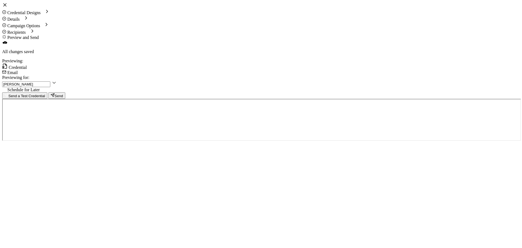
click at [168, 70] on div "Email" at bounding box center [261, 72] width 518 height 5
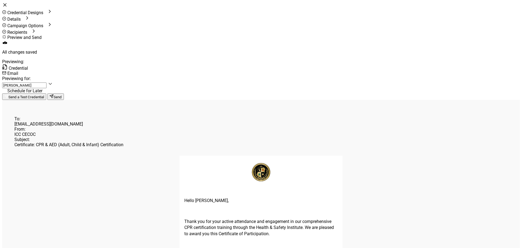
scroll to position [82, 0]
click at [43, 23] on span "Campaign Options" at bounding box center [25, 25] width 36 height 5
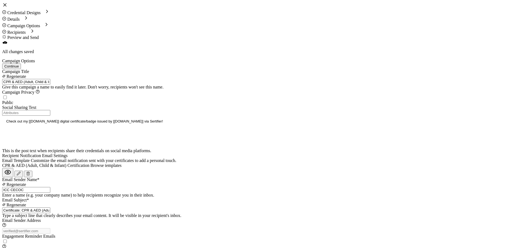
click at [21, 171] on icon "button" at bounding box center [19, 173] width 4 height 4
type input "CPR & AED (Adult, Child & Infant) Certification"
drag, startPoint x: 151, startPoint y: 144, endPoint x: 170, endPoint y: 143, distance: 18.8
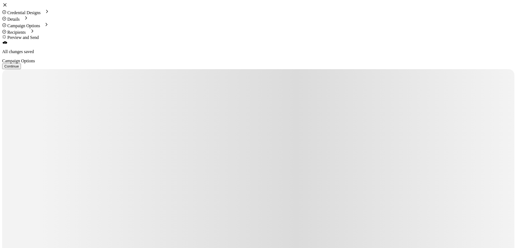
click at [21, 63] on button "Continue" at bounding box center [11, 66] width 19 height 6
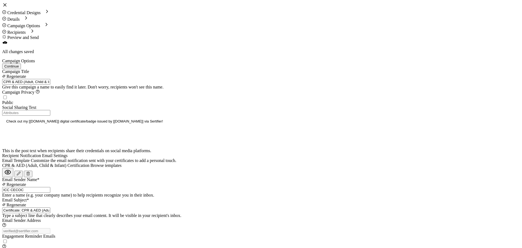
click at [19, 64] on span "Continue" at bounding box center [11, 66] width 14 height 4
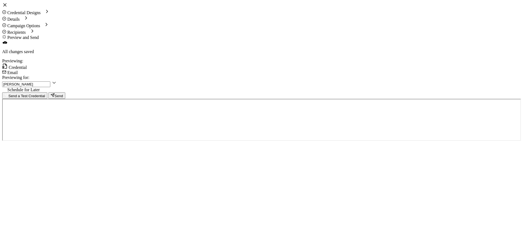
click at [166, 70] on div "Email" at bounding box center [261, 72] width 518 height 5
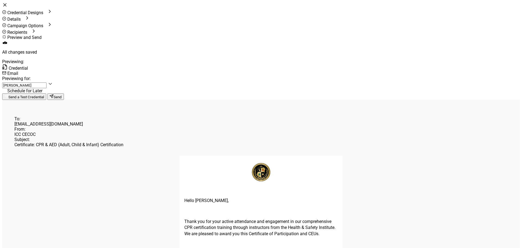
click at [62, 95] on span "Send" at bounding box center [55, 97] width 12 height 4
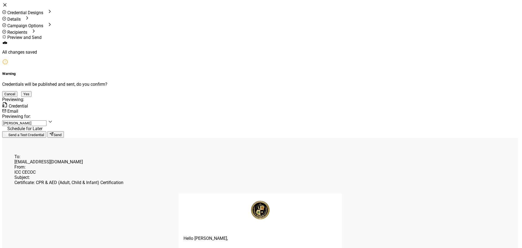
click at [32, 97] on button "Yes" at bounding box center [26, 94] width 10 height 6
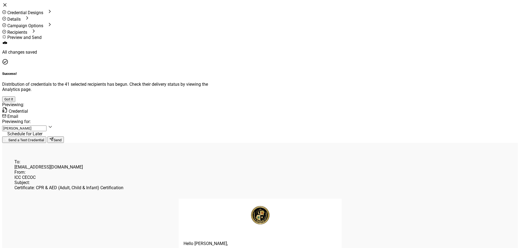
click at [15, 102] on button "Got It" at bounding box center [8, 99] width 13 height 6
